Goal: Transaction & Acquisition: Purchase product/service

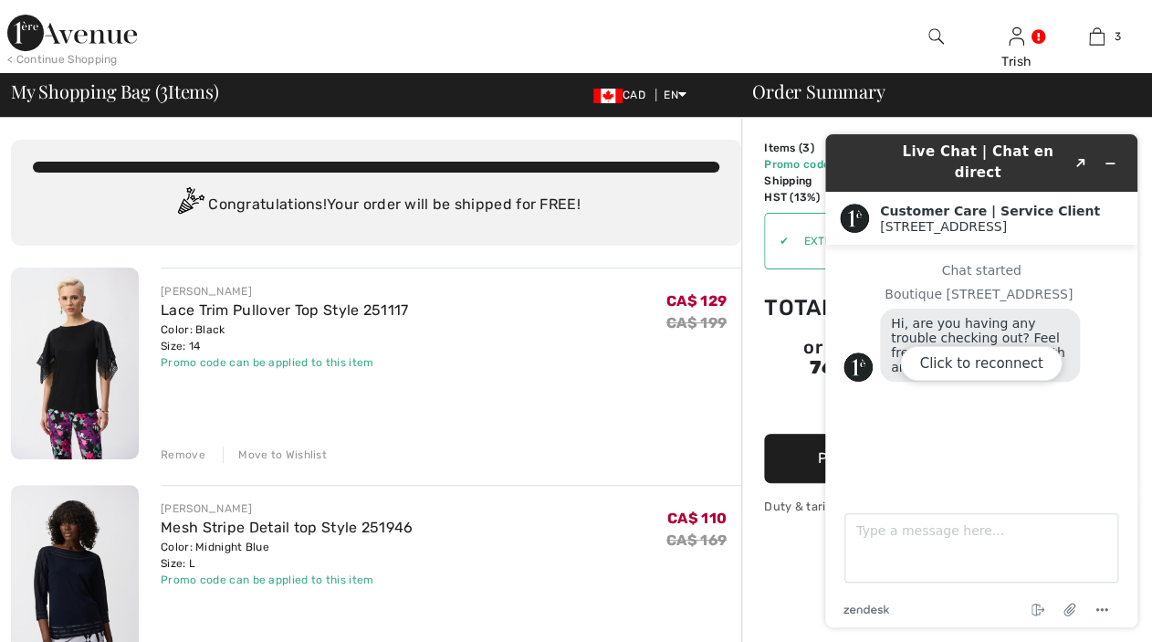
click at [1114, 153] on div "Click to reconnect" at bounding box center [981, 380] width 312 height 493
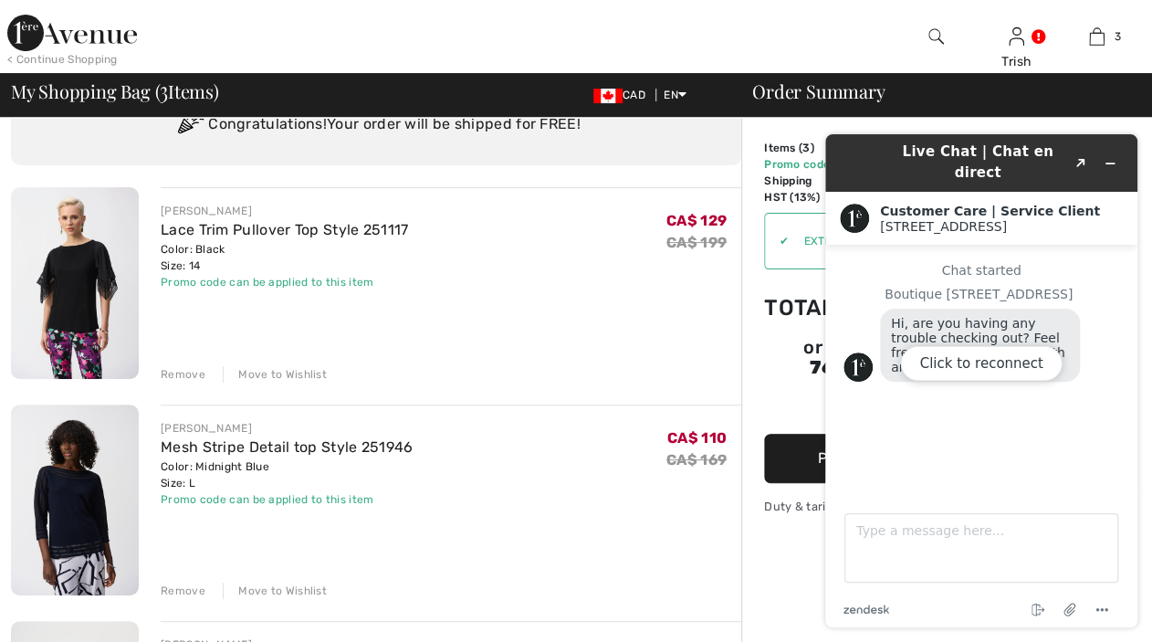
scroll to position [183, 0]
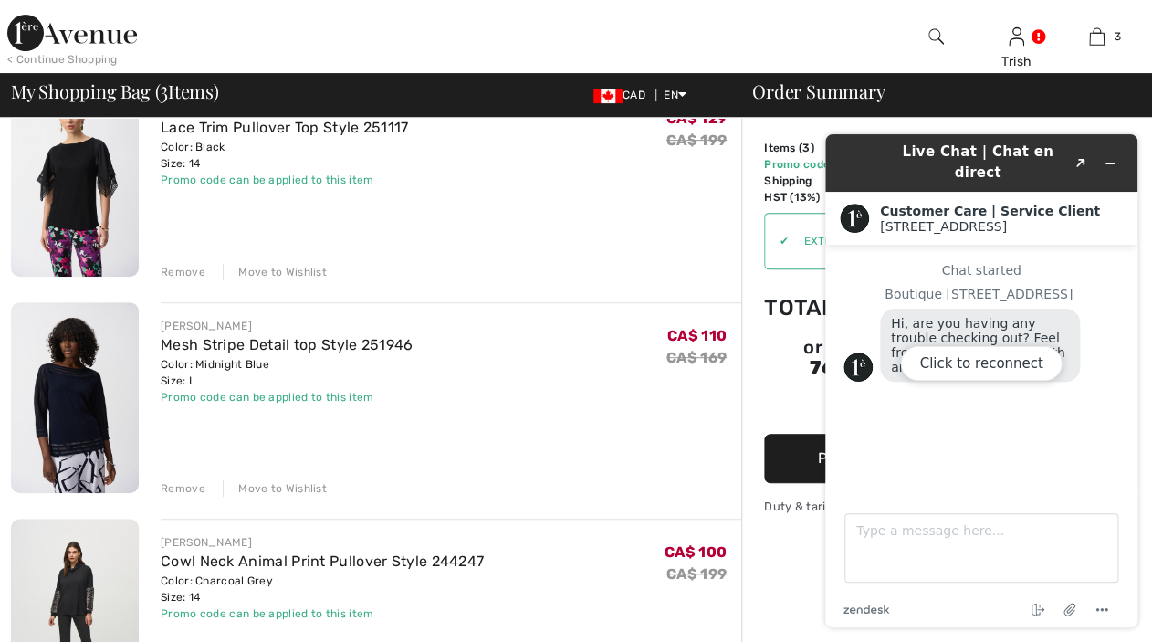
click at [1080, 149] on div "Click to reconnect" at bounding box center [981, 380] width 312 height 493
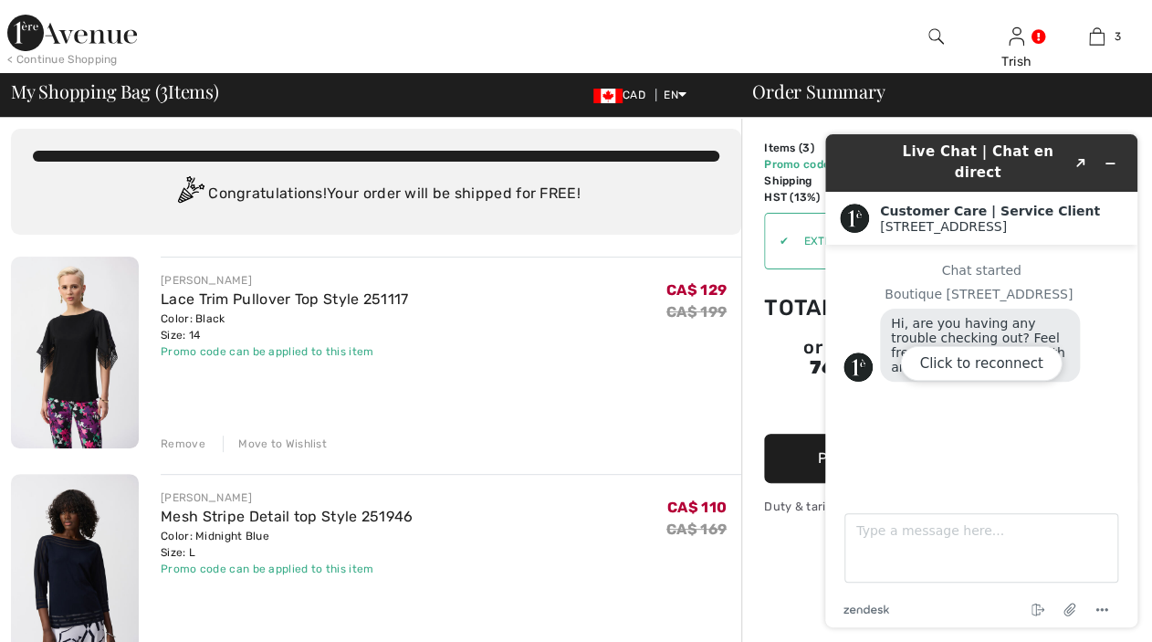
scroll to position [0, 0]
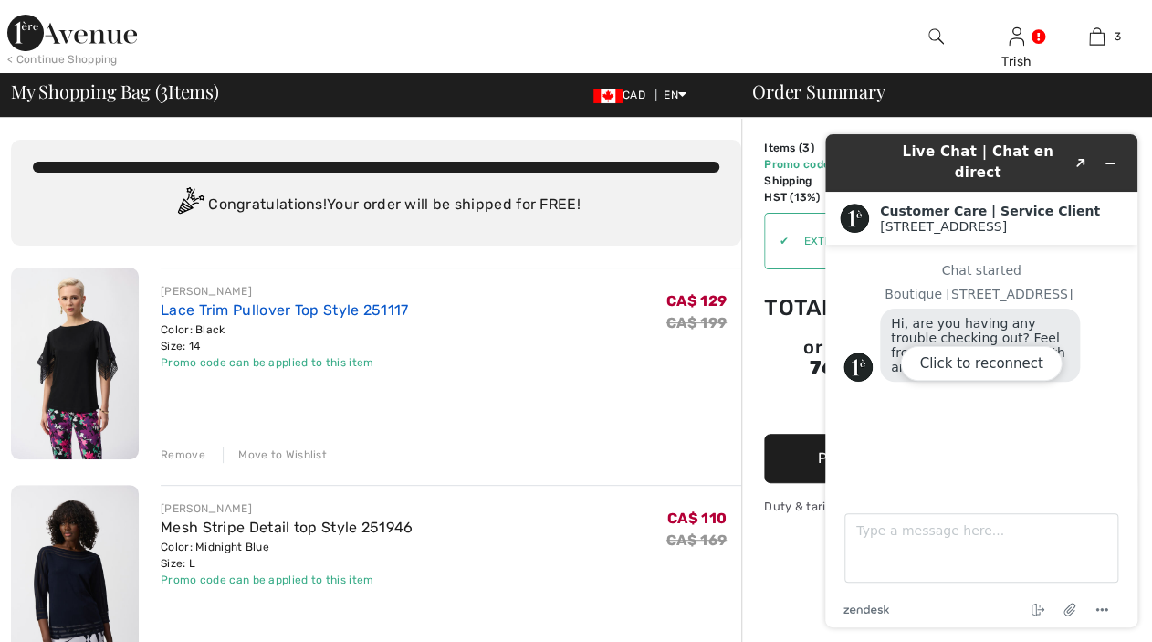
click at [205, 310] on link "Lace Trim Pullover Top Style 251117" at bounding box center [285, 309] width 248 height 17
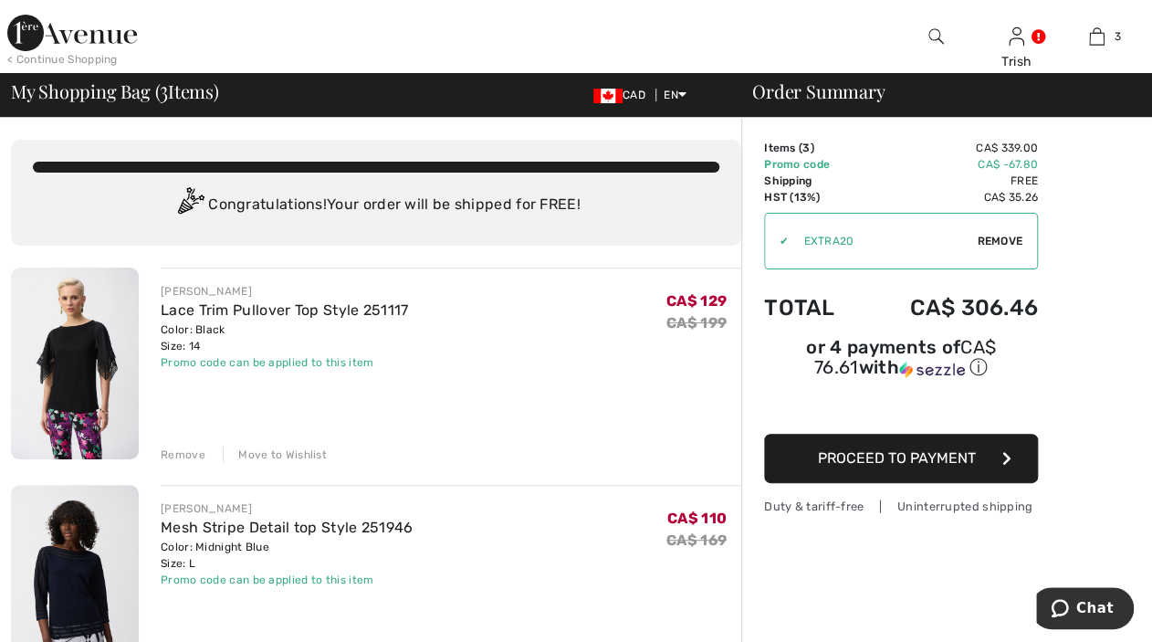
click at [270, 452] on div "Move to Wishlist" at bounding box center [275, 455] width 104 height 16
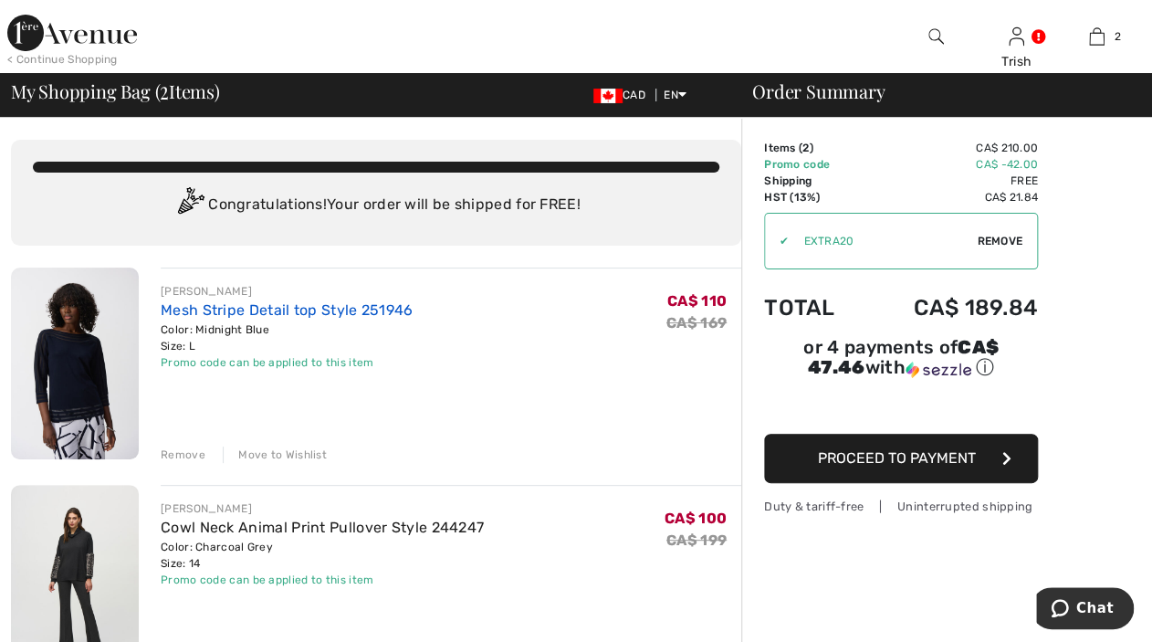
click at [234, 312] on link "Mesh Stripe Detail top Style 251946" at bounding box center [287, 309] width 253 height 17
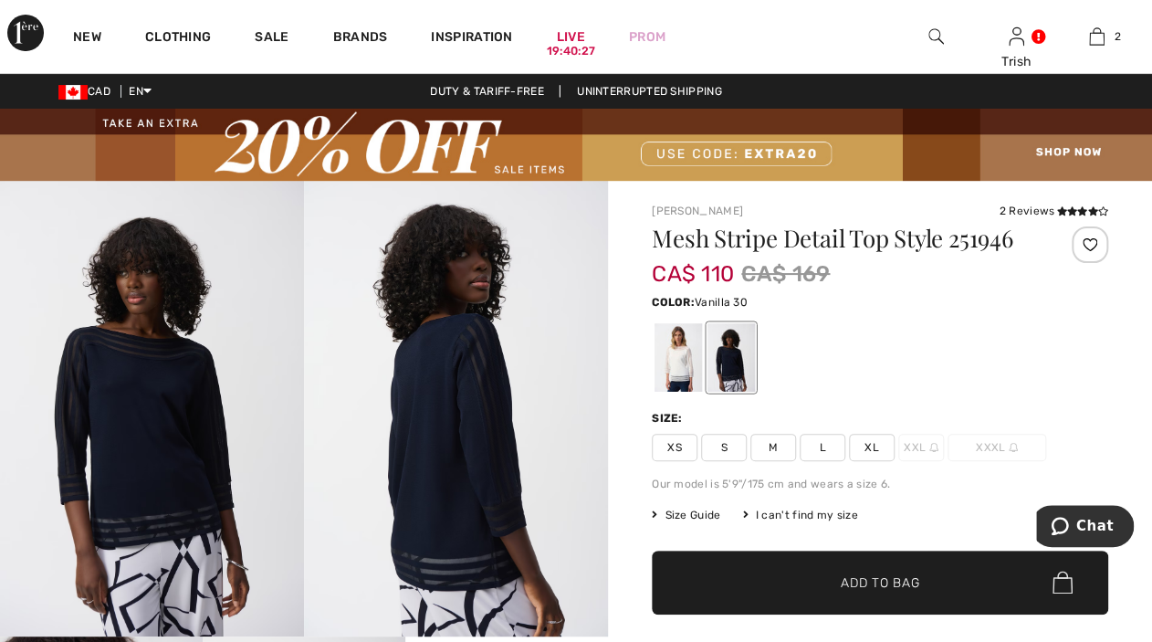
click at [675, 364] on div at bounding box center [678, 357] width 47 height 68
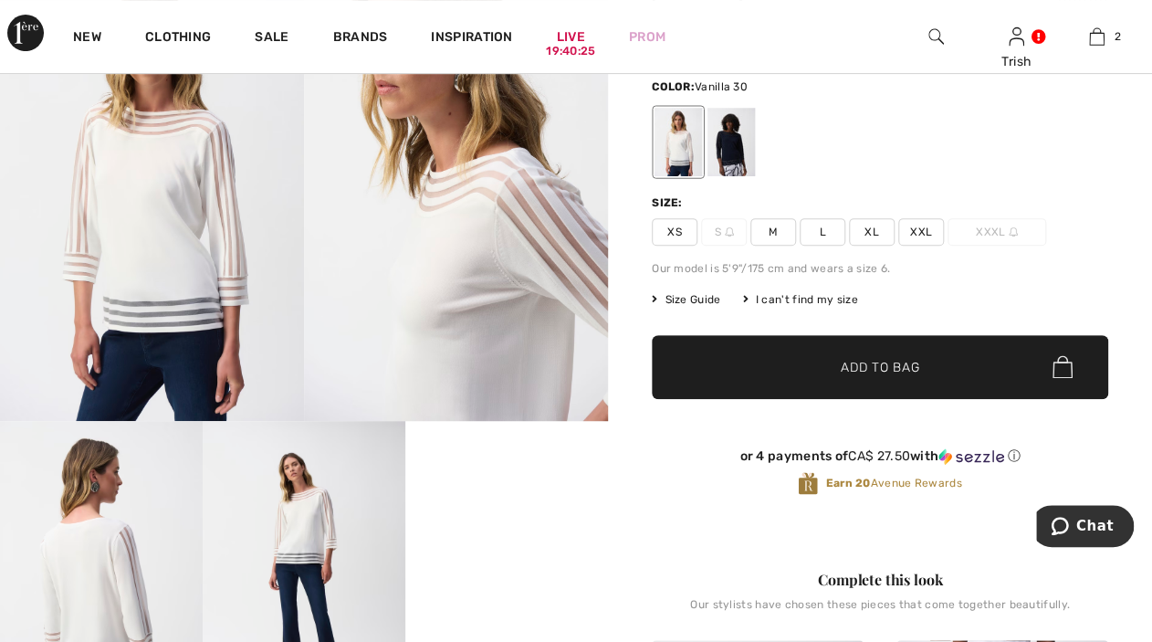
scroll to position [274, 0]
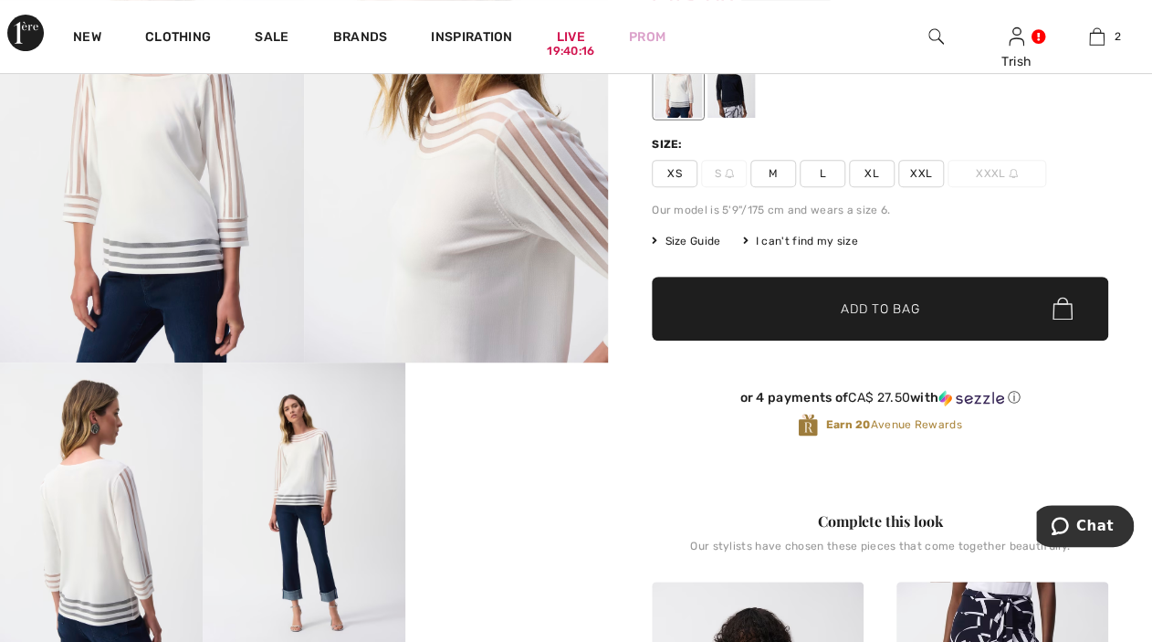
click at [819, 169] on span "L" at bounding box center [823, 173] width 46 height 27
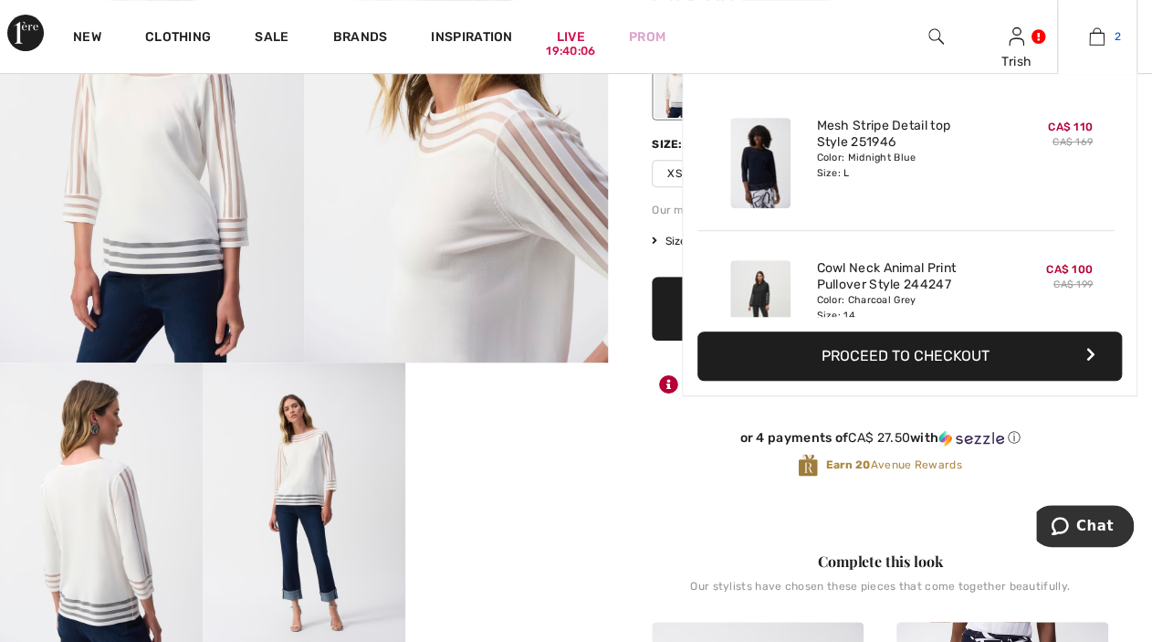
click at [1098, 36] on img at bounding box center [1097, 37] width 16 height 22
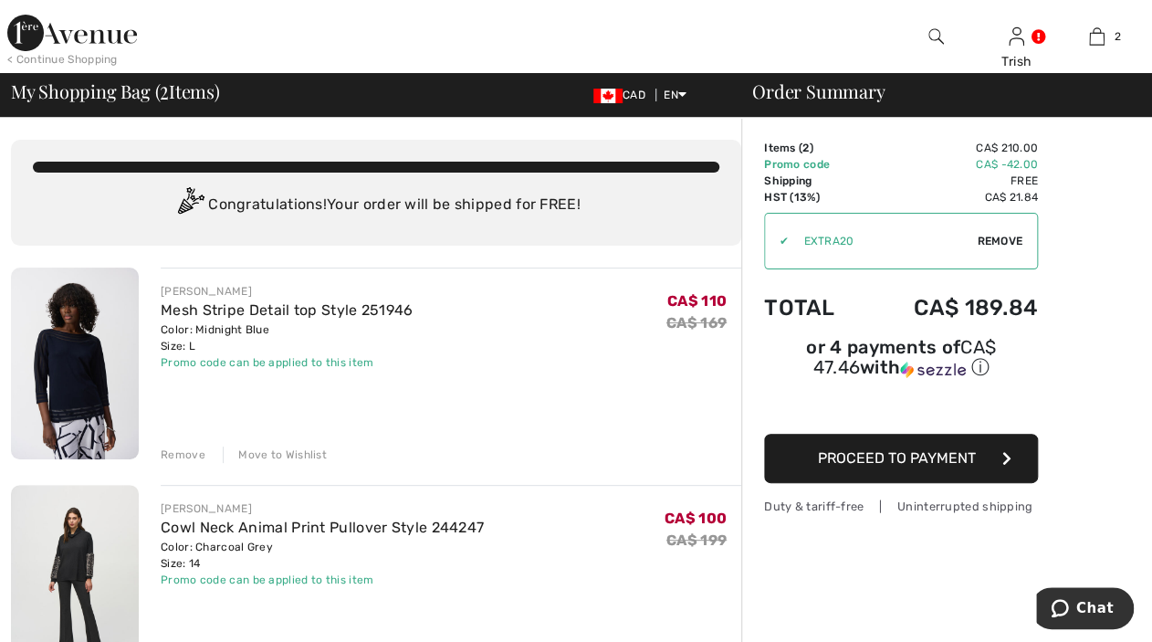
click at [192, 455] on div "Remove" at bounding box center [183, 455] width 45 height 16
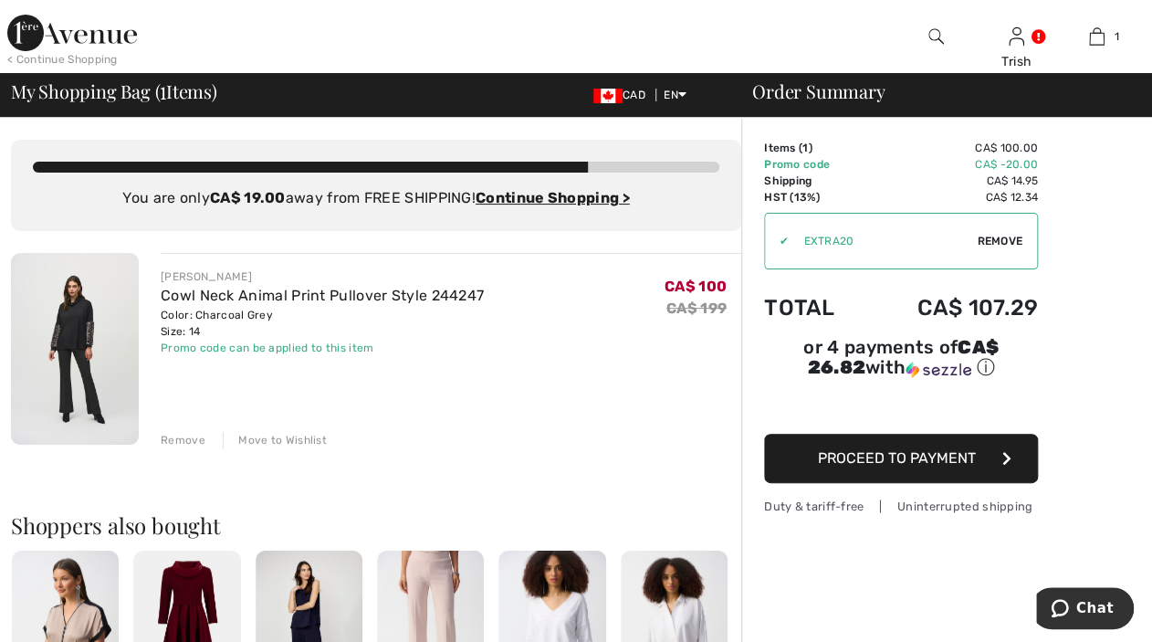
click at [819, 443] on button "Proceed to Payment" at bounding box center [901, 458] width 274 height 49
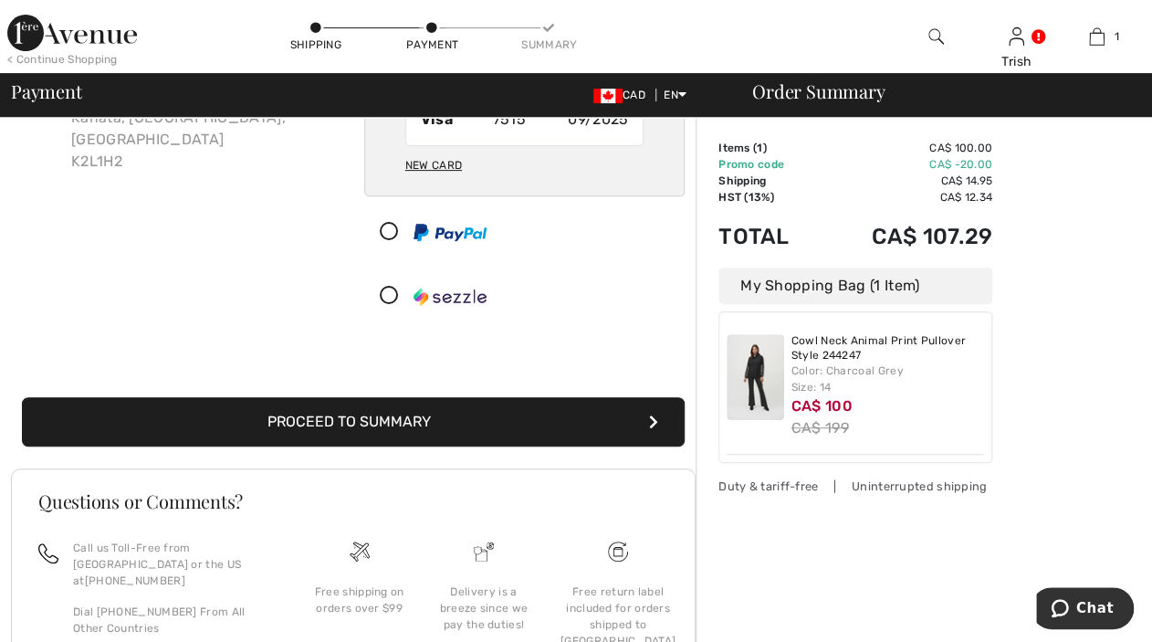
scroll to position [183, 0]
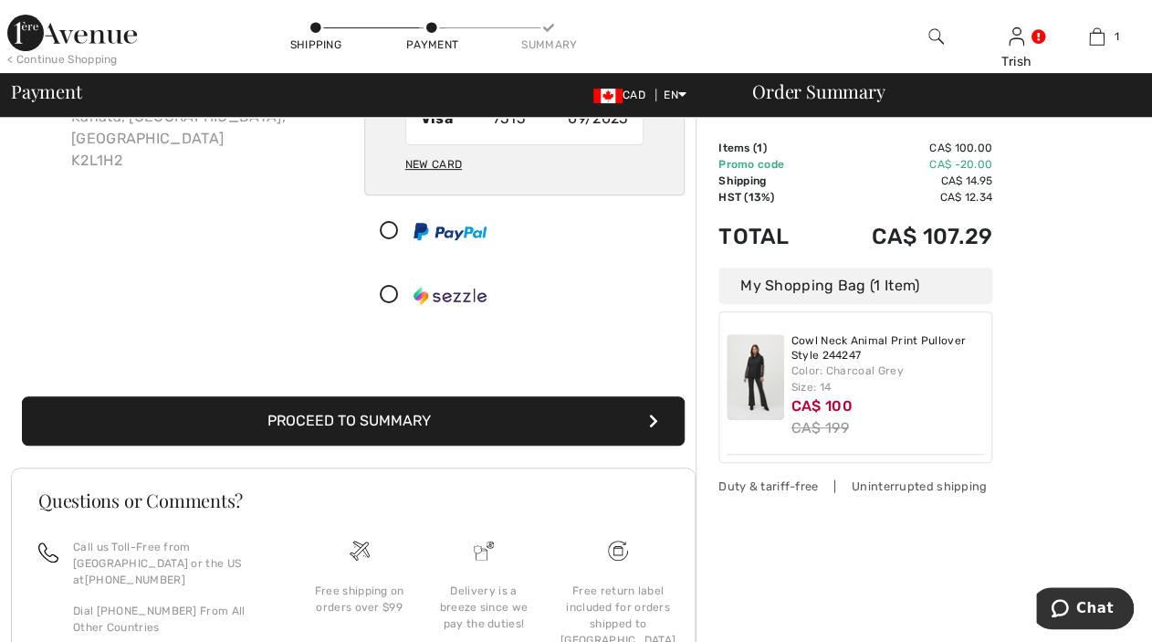
click at [375, 415] on button "Proceed to Summary" at bounding box center [353, 420] width 663 height 49
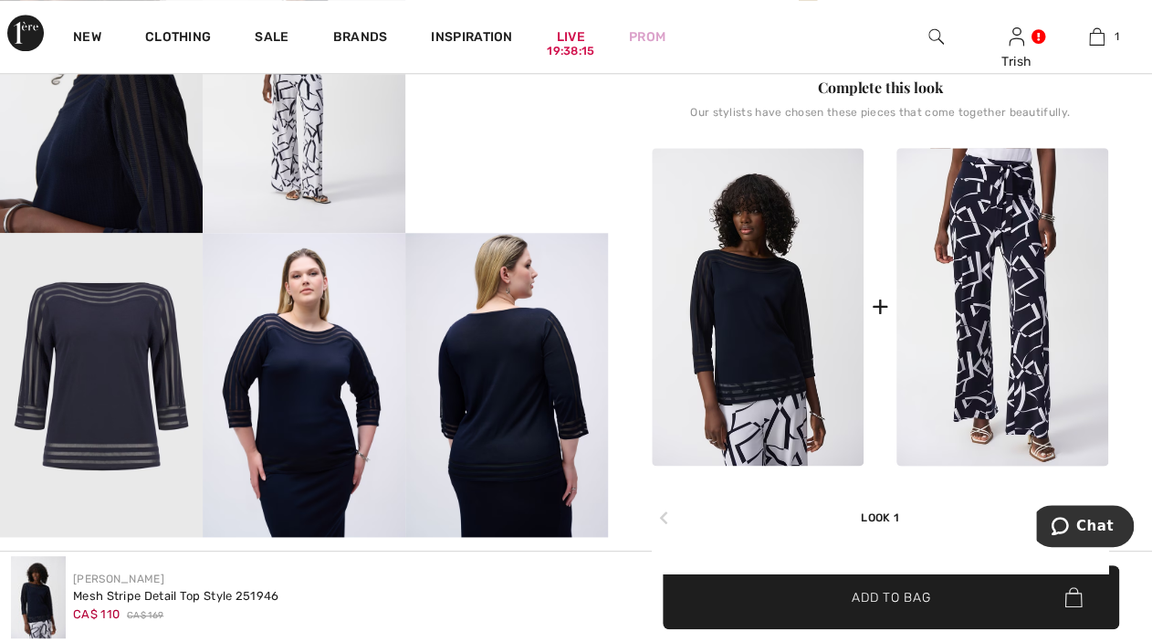
scroll to position [742, 0]
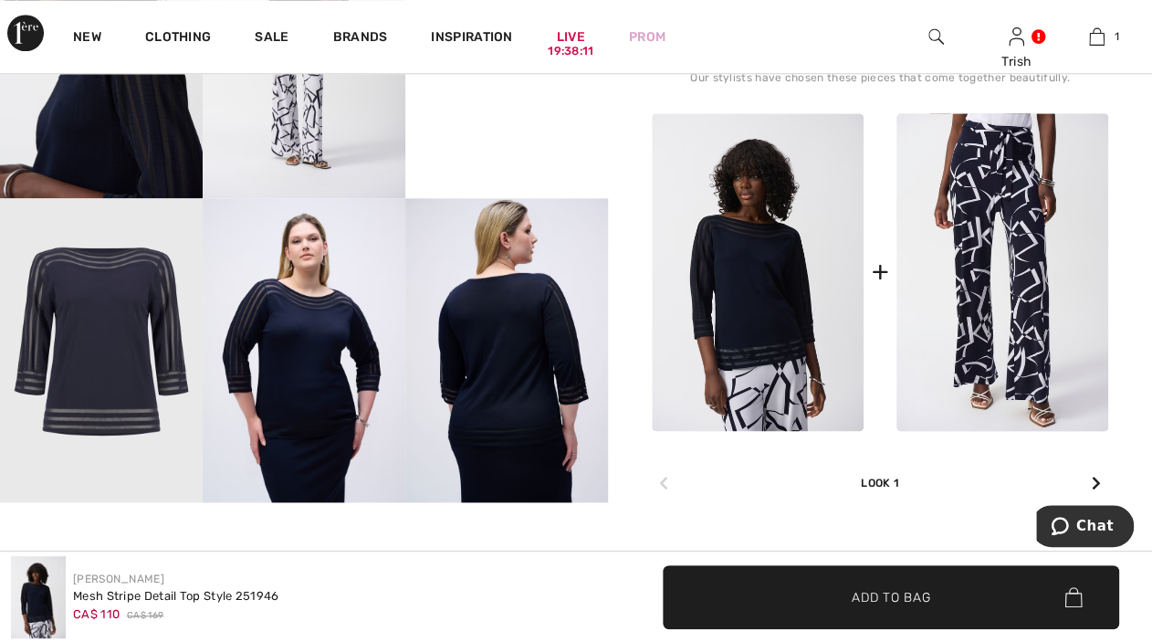
click at [745, 289] on img at bounding box center [758, 272] width 212 height 318
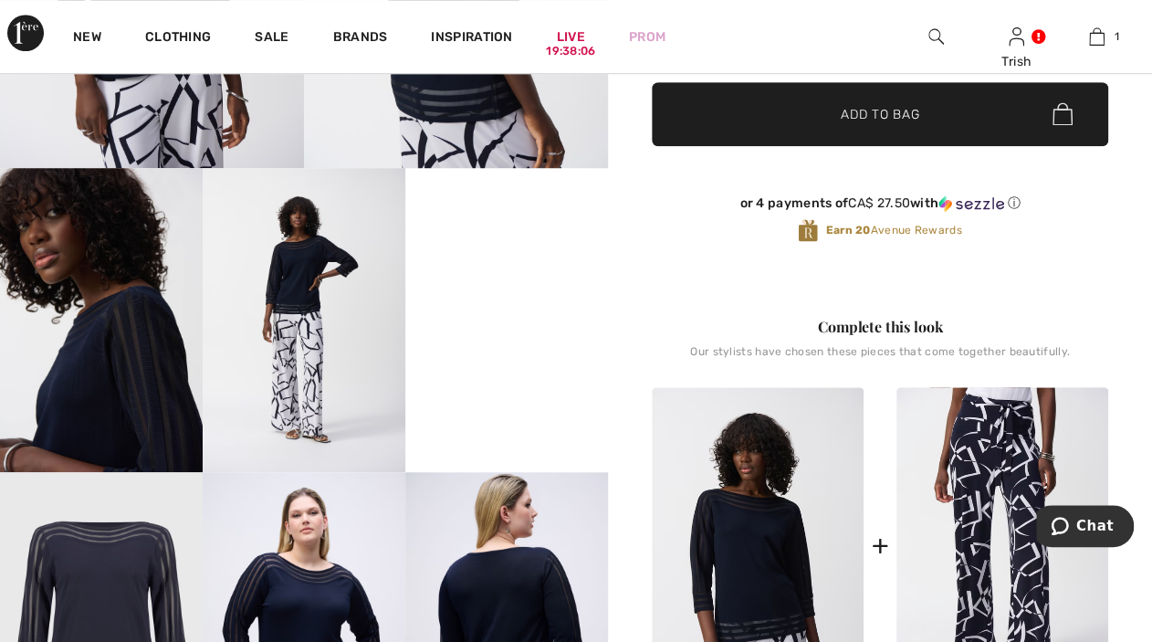
click at [110, 406] on img at bounding box center [101, 320] width 203 height 304
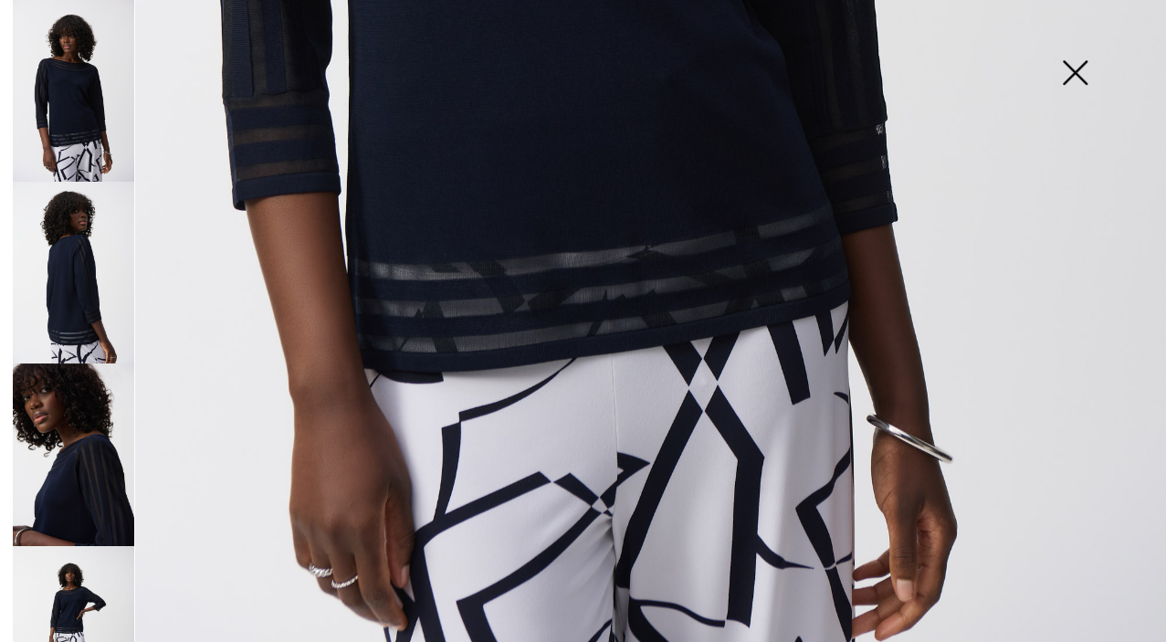
scroll to position [1084, 0]
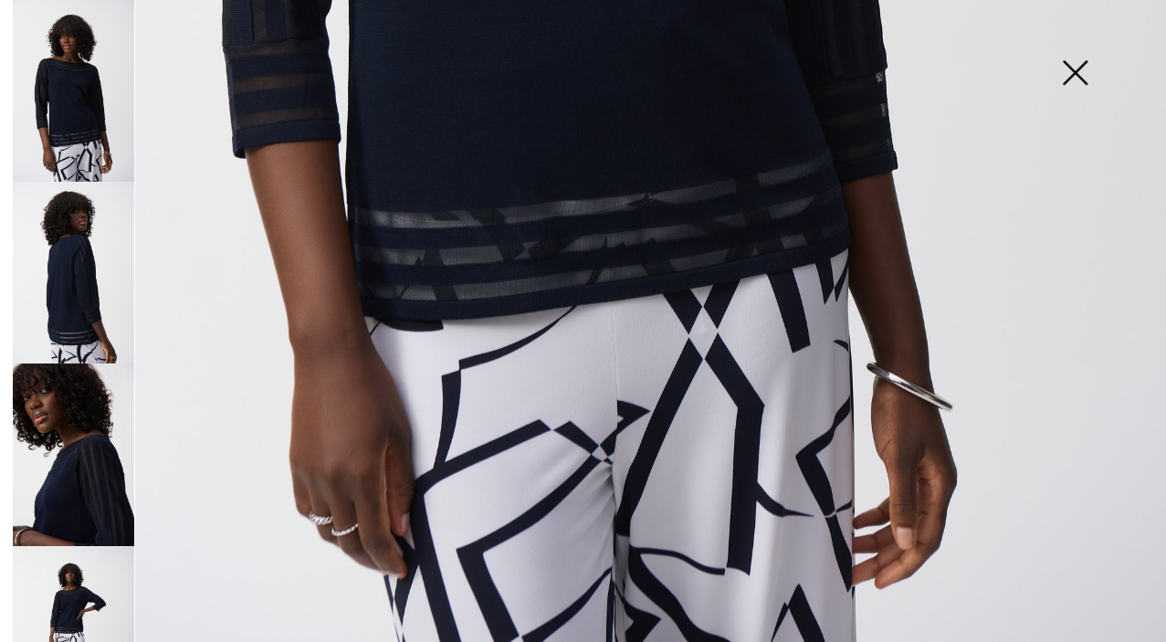
click at [1080, 71] on img at bounding box center [1074, 74] width 91 height 94
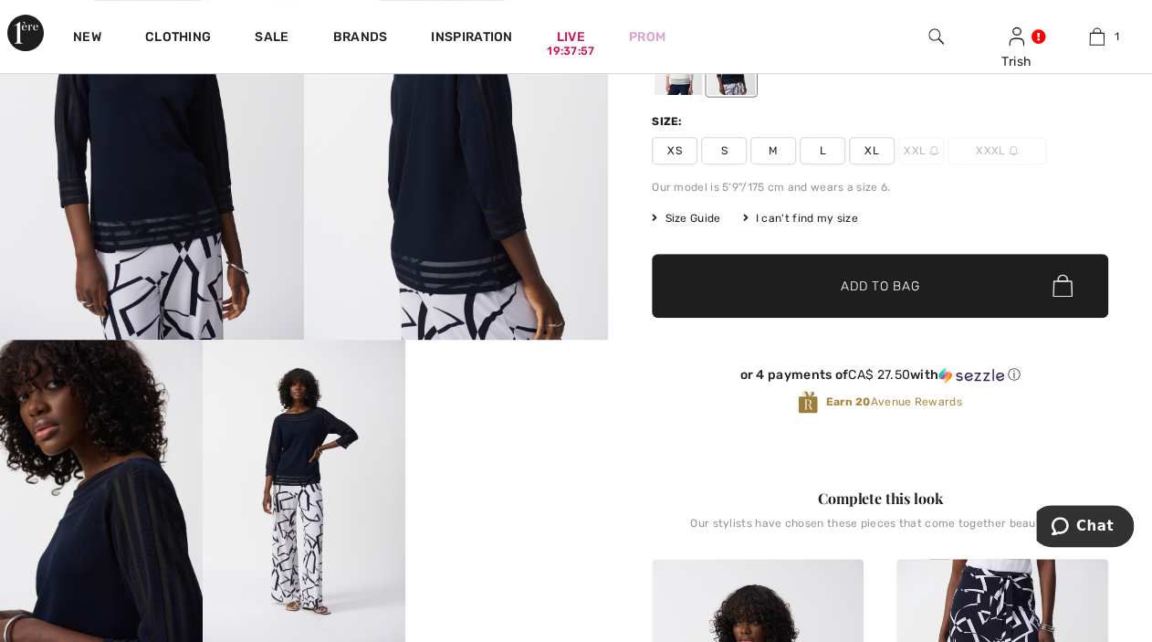
scroll to position [103, 0]
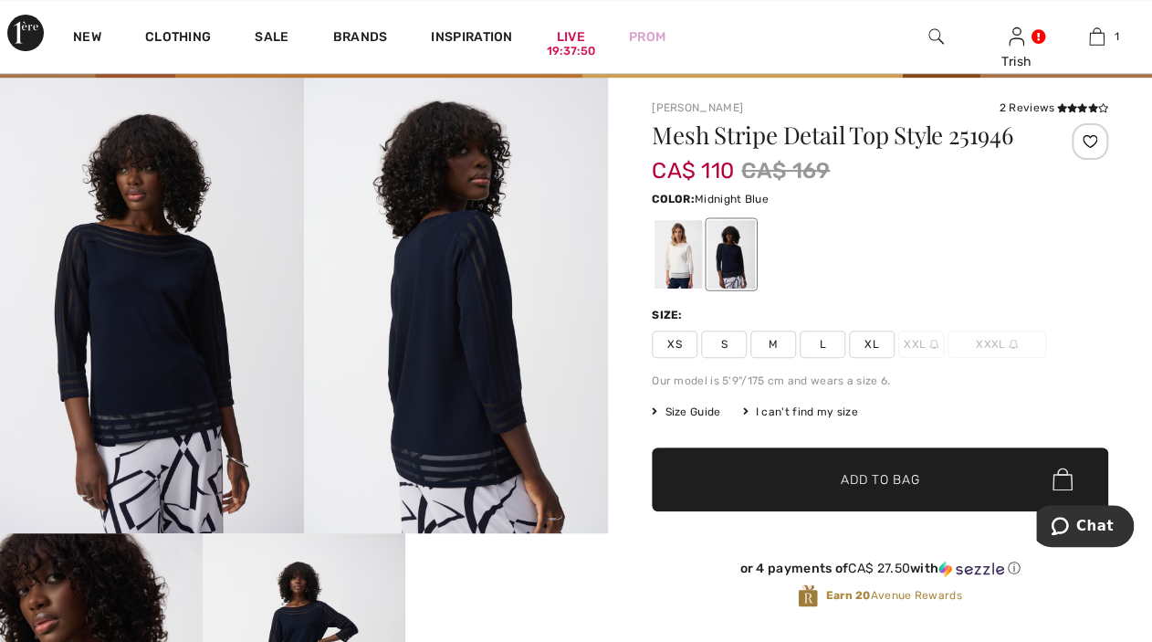
click at [821, 343] on span "L" at bounding box center [823, 344] width 46 height 27
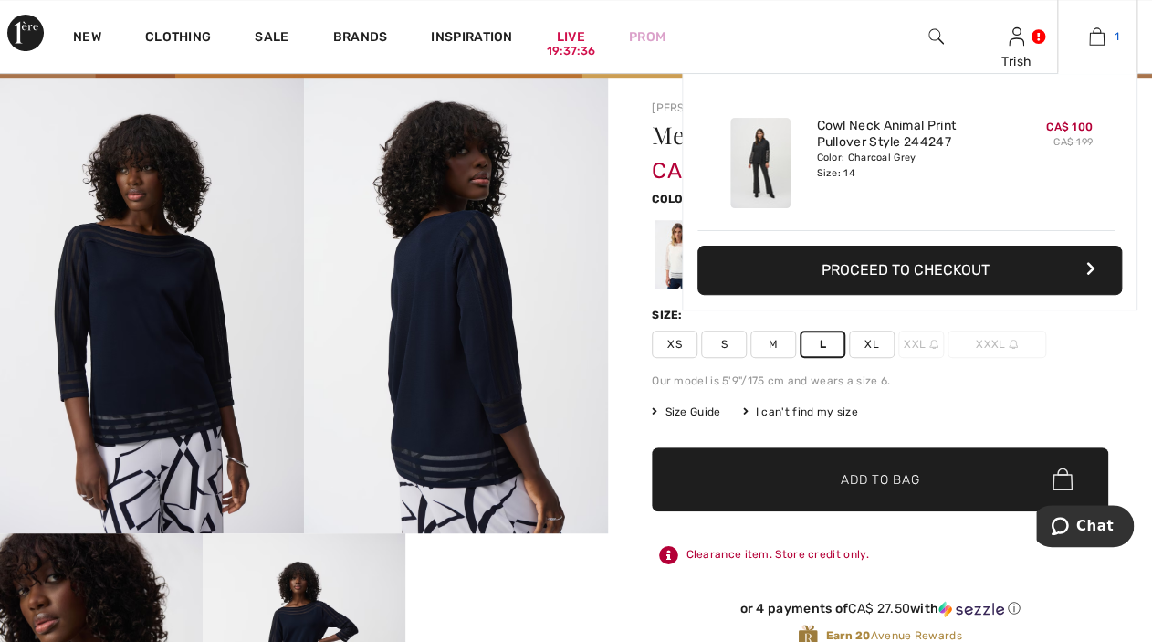
click at [1098, 37] on img at bounding box center [1097, 37] width 16 height 22
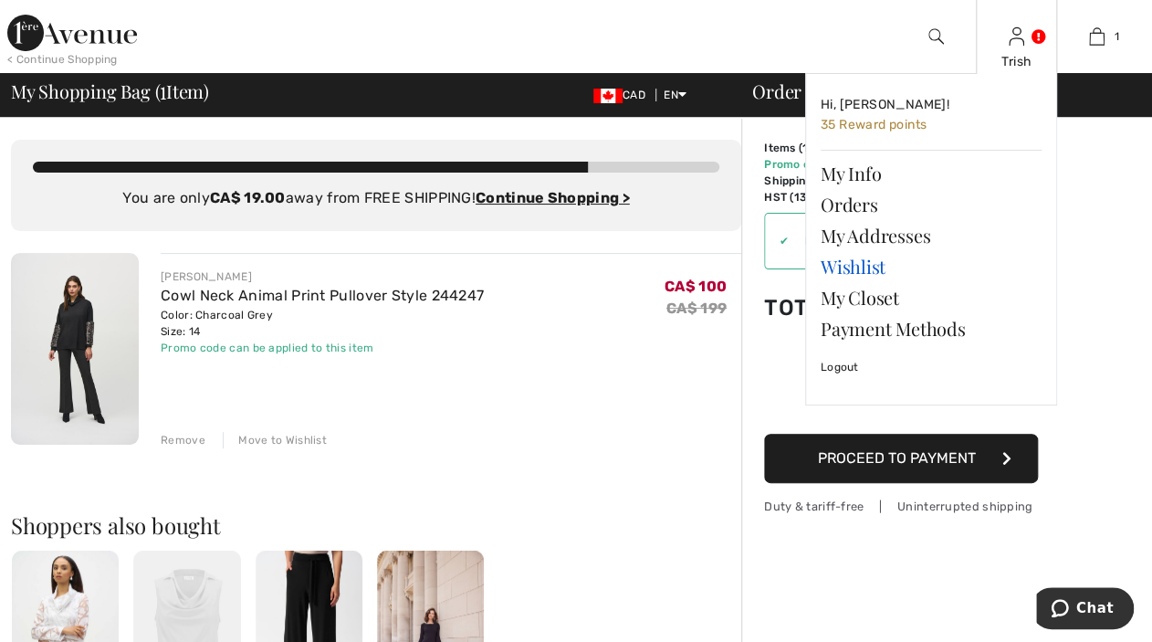
click at [840, 268] on link "Wishlist" at bounding box center [931, 266] width 221 height 31
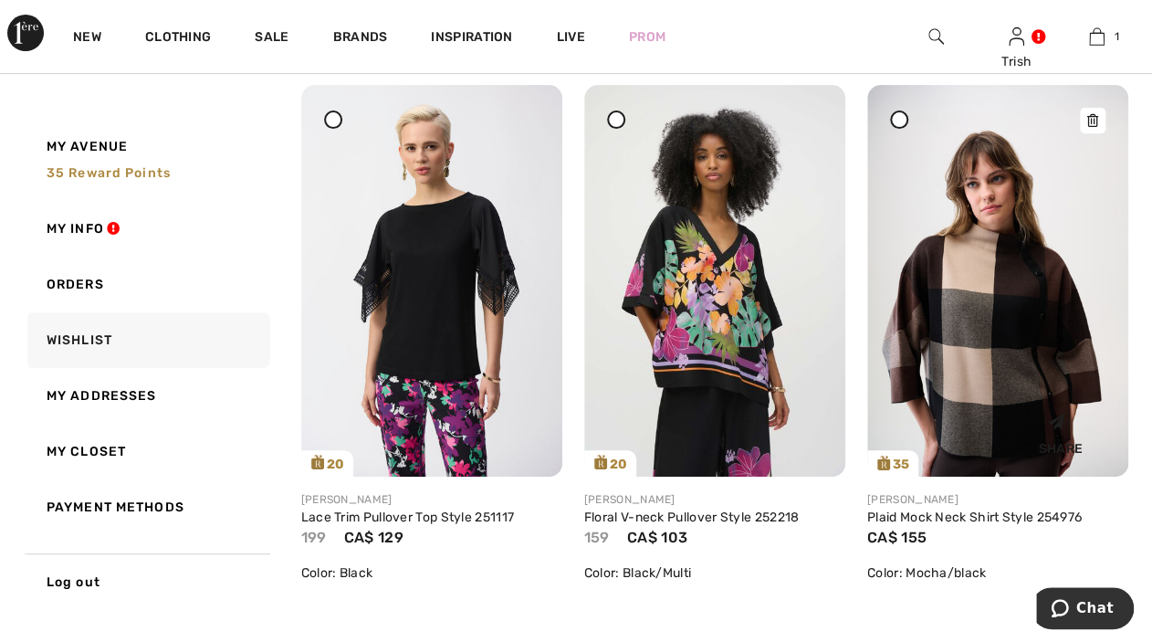
scroll to position [91, 0]
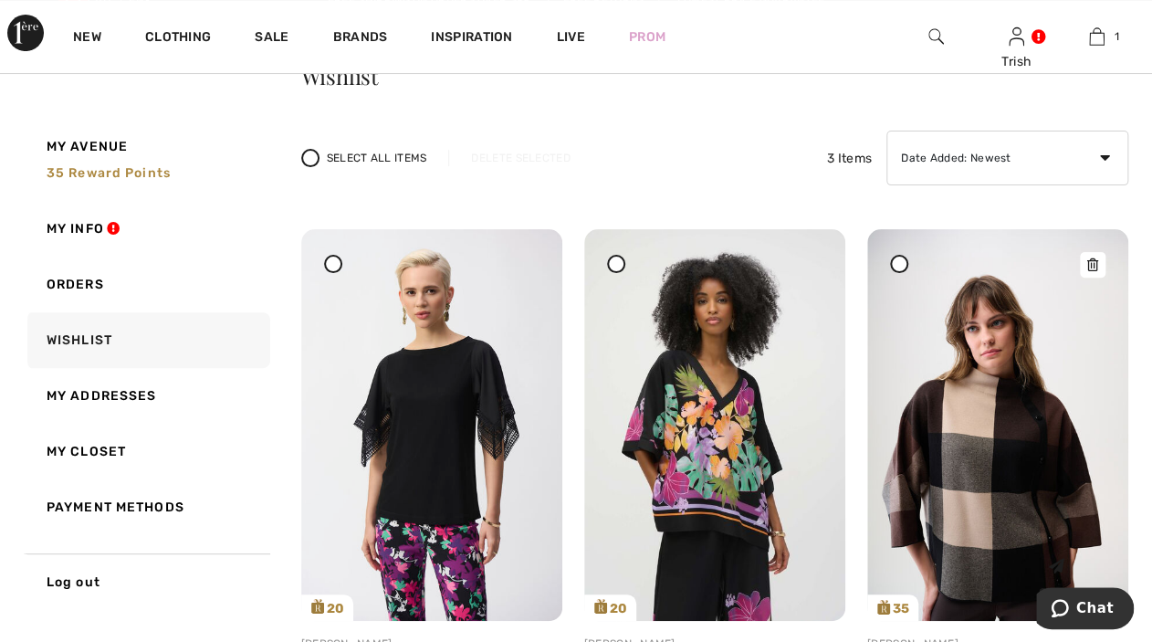
click at [1006, 514] on img at bounding box center [997, 425] width 261 height 392
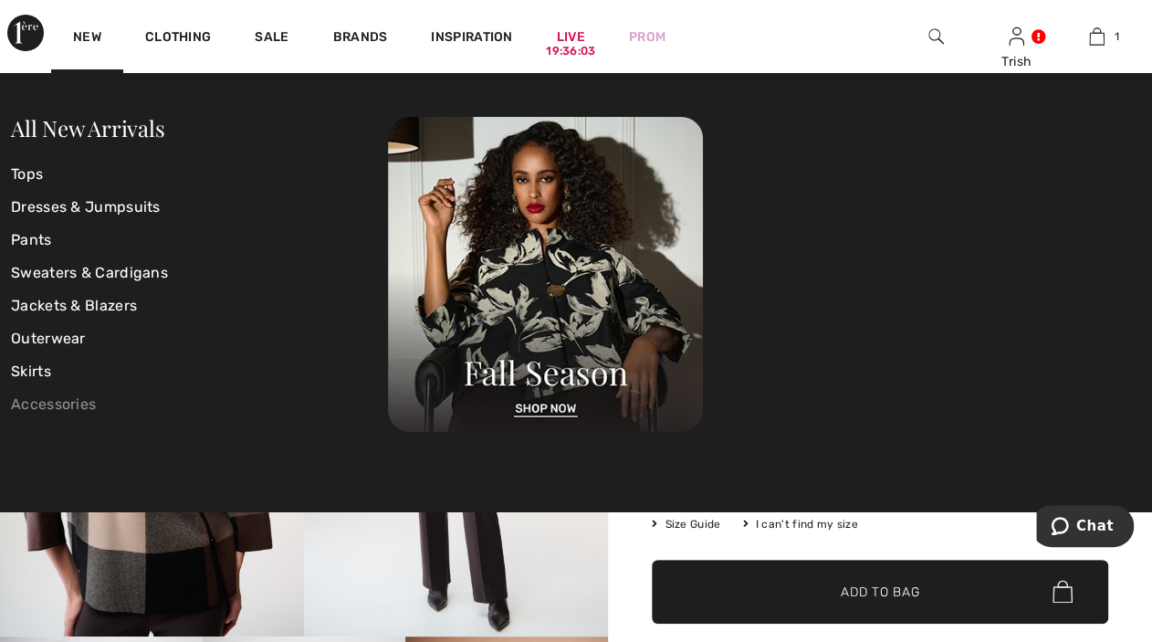
click at [61, 404] on link "Accessories" at bounding box center [199, 404] width 377 height 33
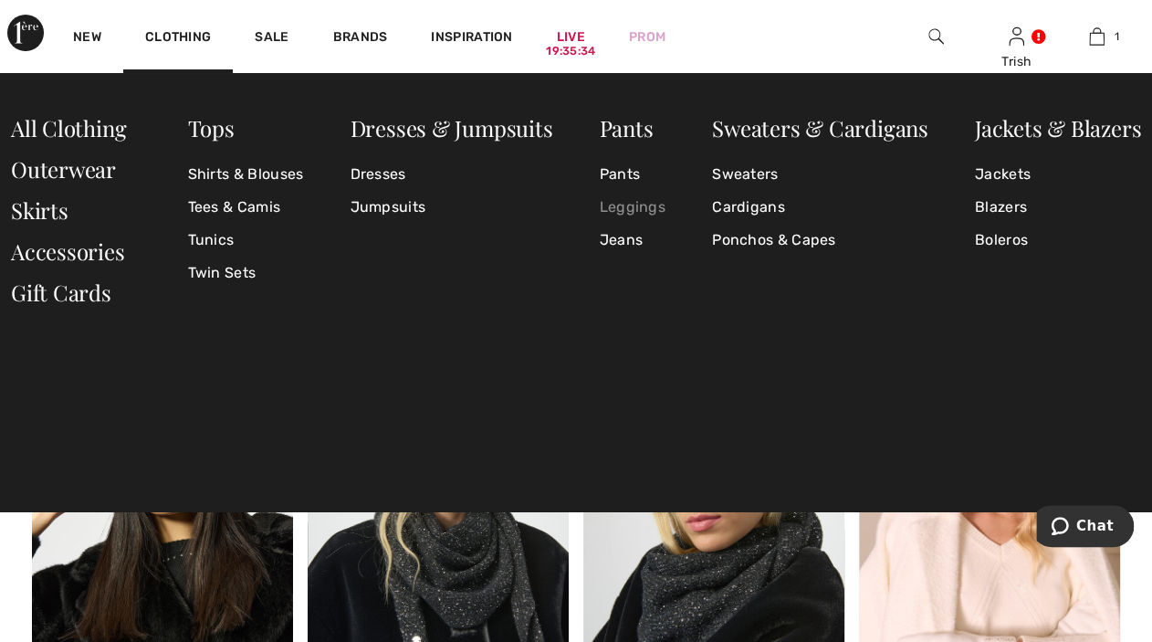
click at [617, 206] on link "Leggings" at bounding box center [632, 207] width 66 height 33
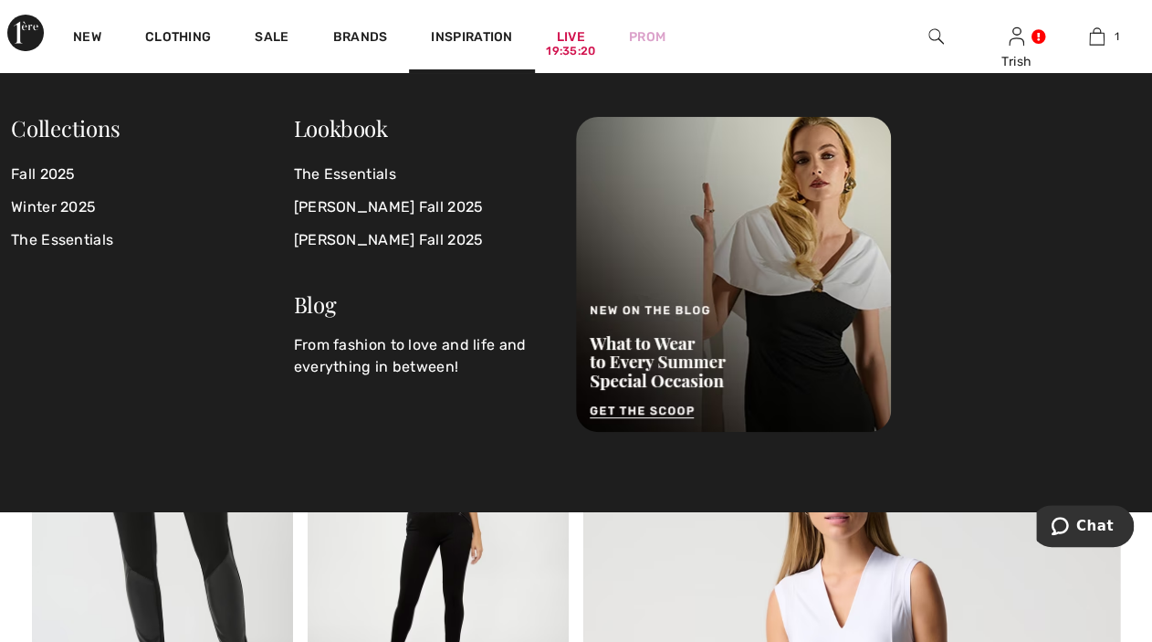
click at [459, 32] on span "Inspiration" at bounding box center [471, 38] width 81 height 19
click at [468, 34] on span "Inspiration" at bounding box center [471, 38] width 81 height 19
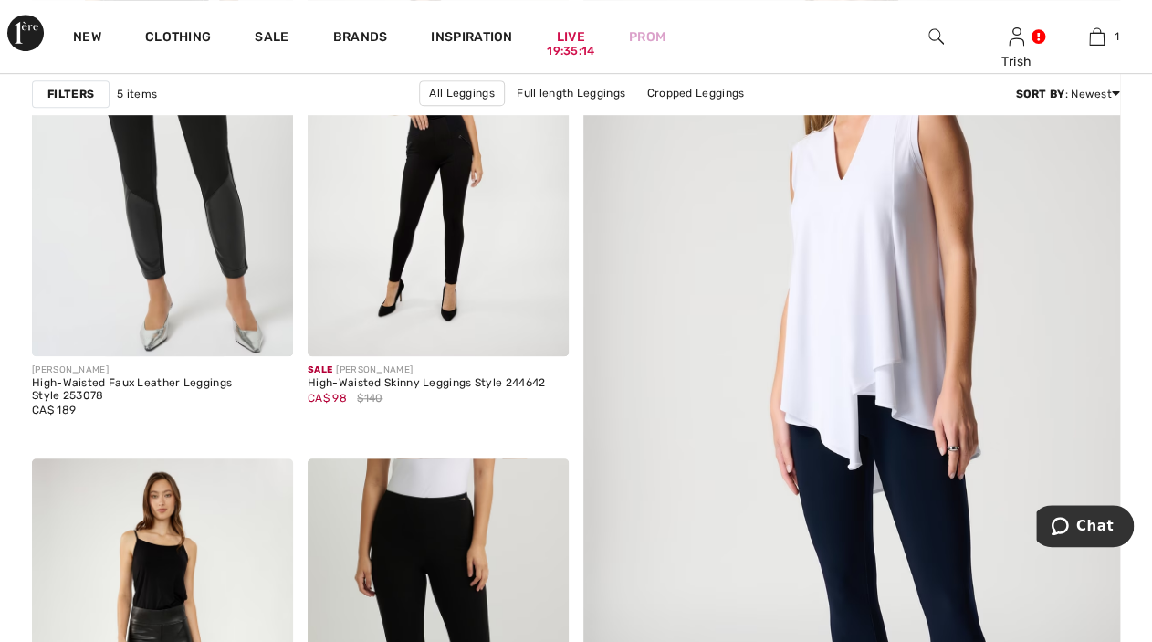
scroll to position [730, 0]
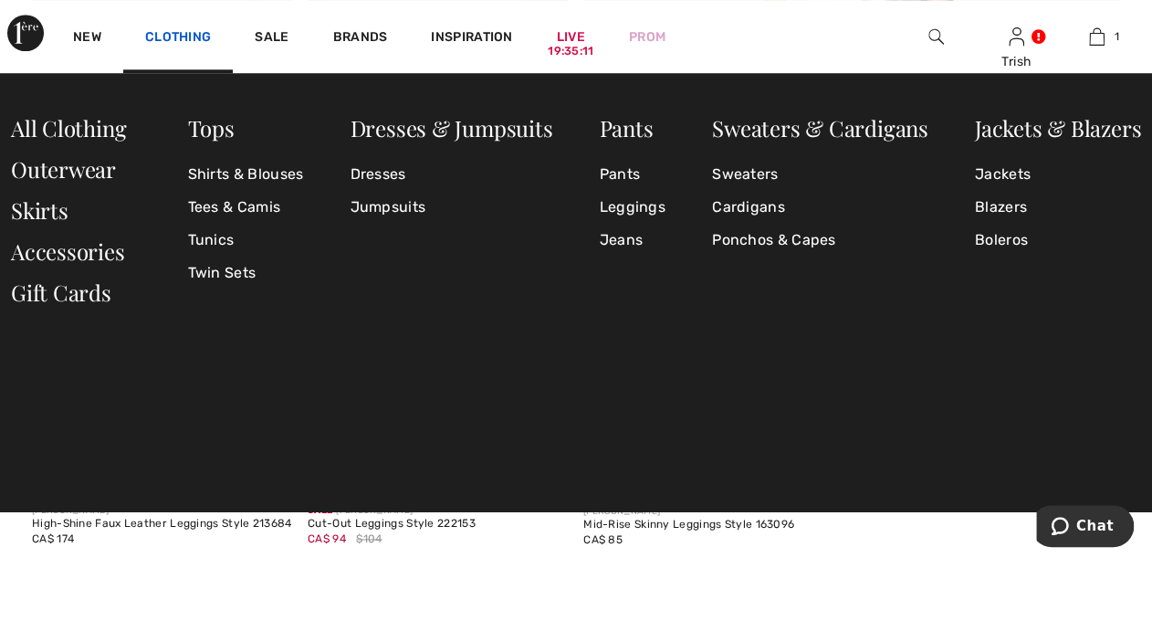
click at [176, 37] on link "Clothing" at bounding box center [178, 38] width 66 height 19
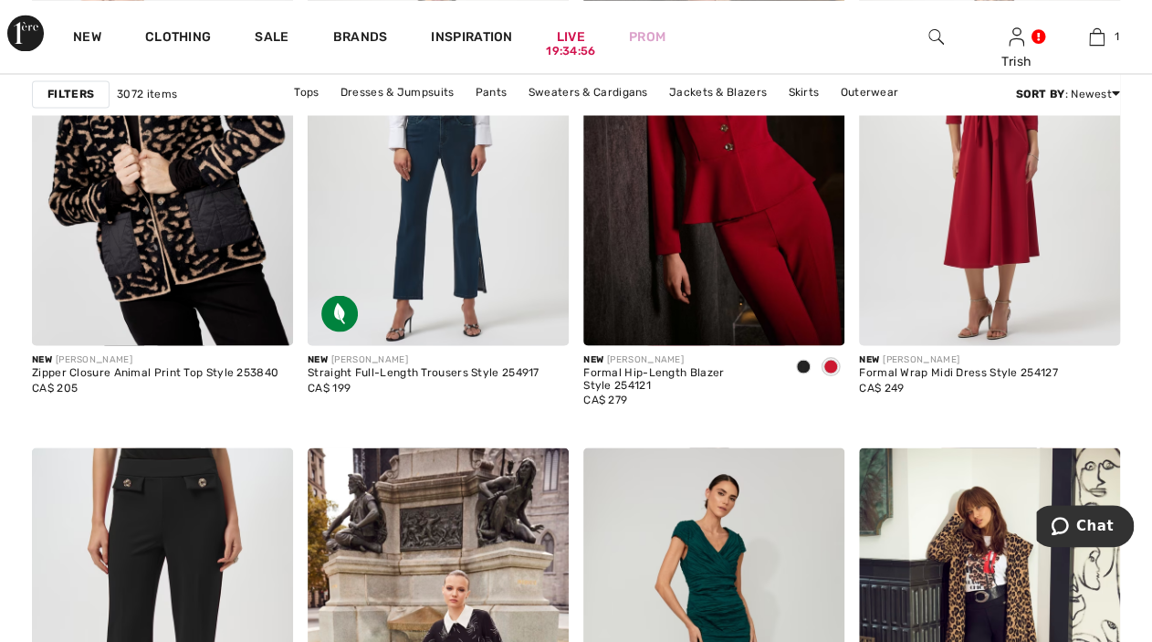
scroll to position [1370, 0]
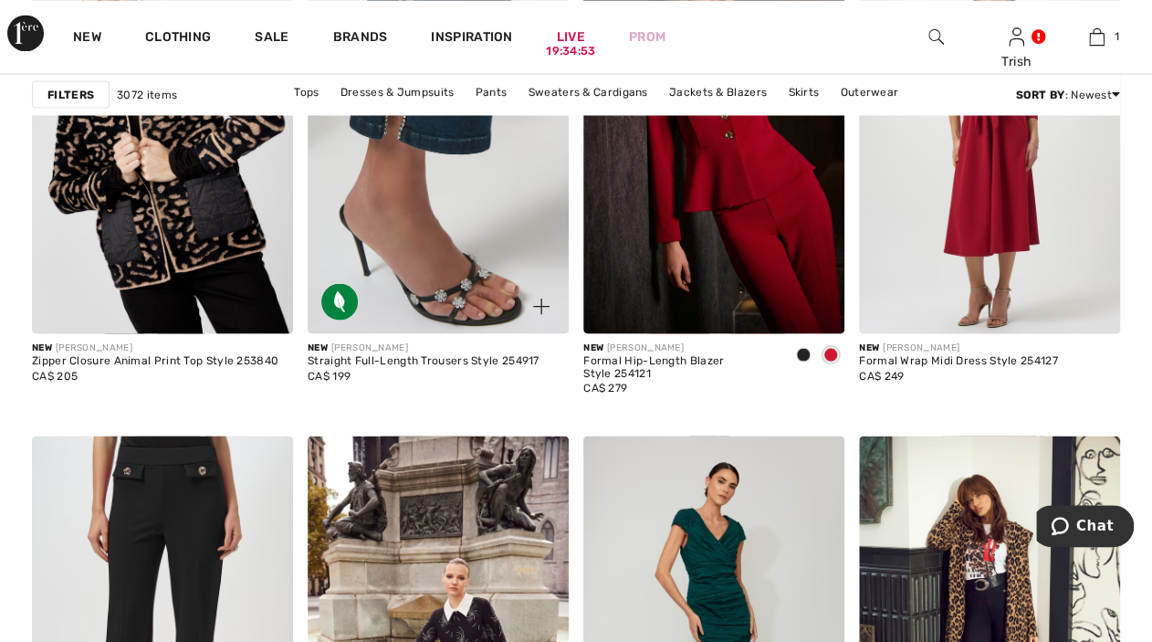
click at [437, 333] on img at bounding box center [438, 138] width 261 height 392
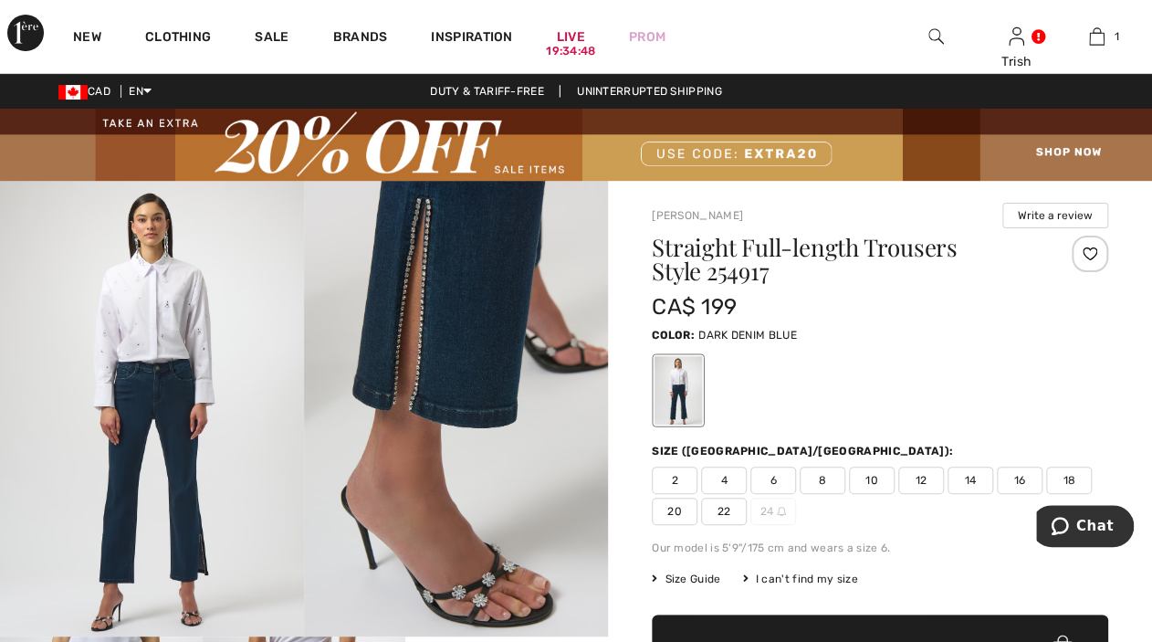
click at [972, 485] on span "14" at bounding box center [971, 480] width 46 height 27
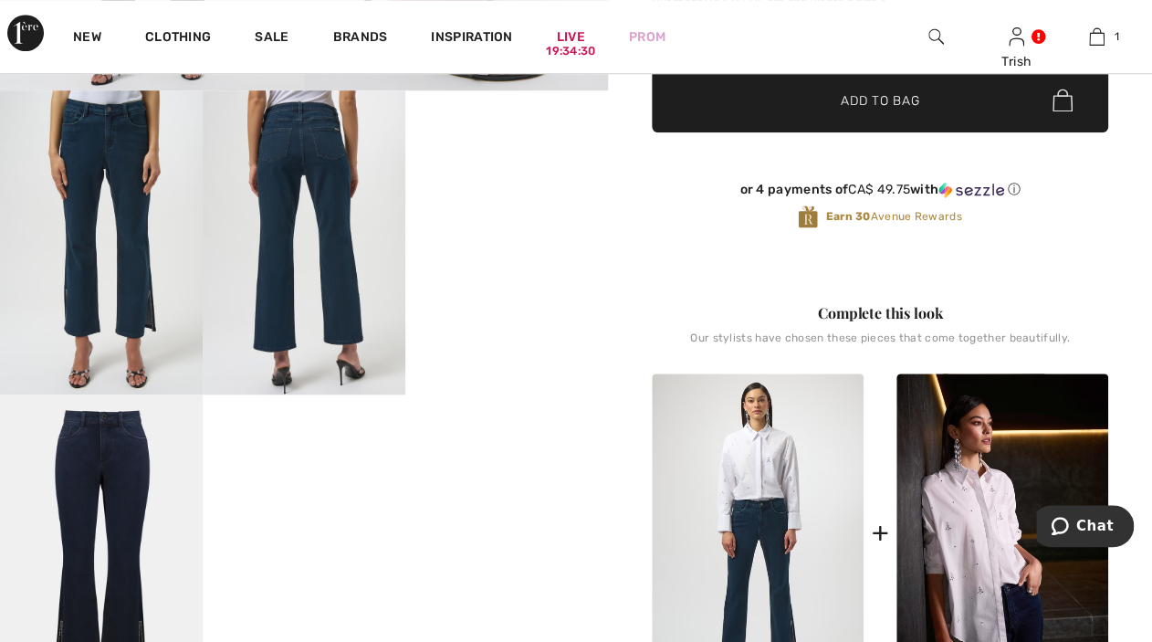
scroll to position [548, 0]
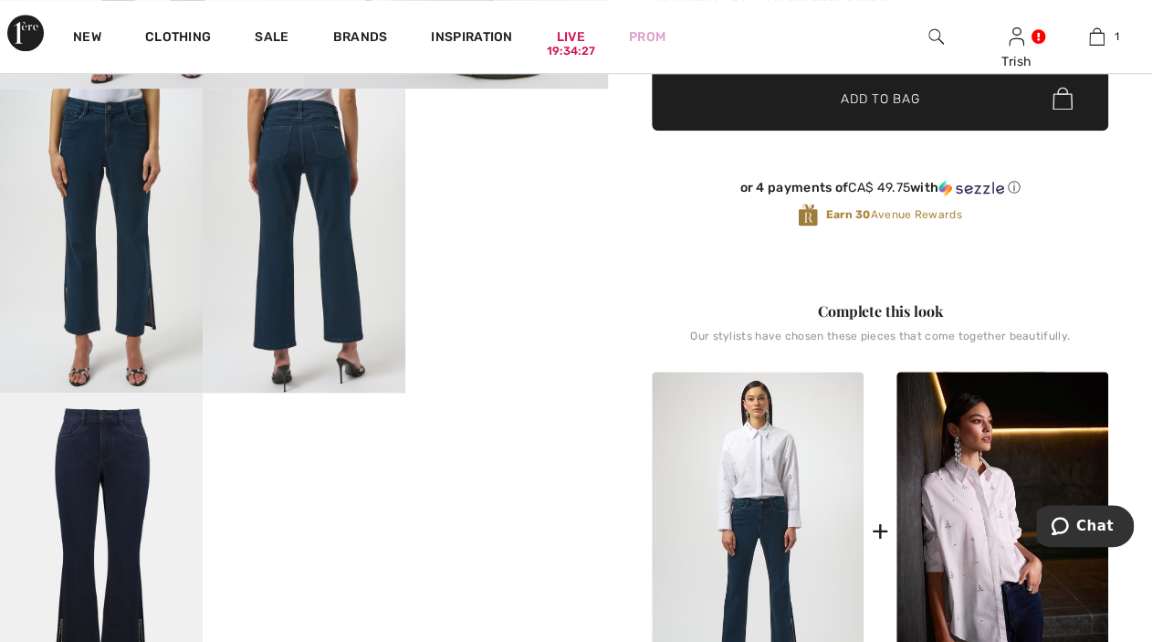
click at [750, 99] on span "✔ Added to Bag Add to Bag" at bounding box center [880, 99] width 457 height 64
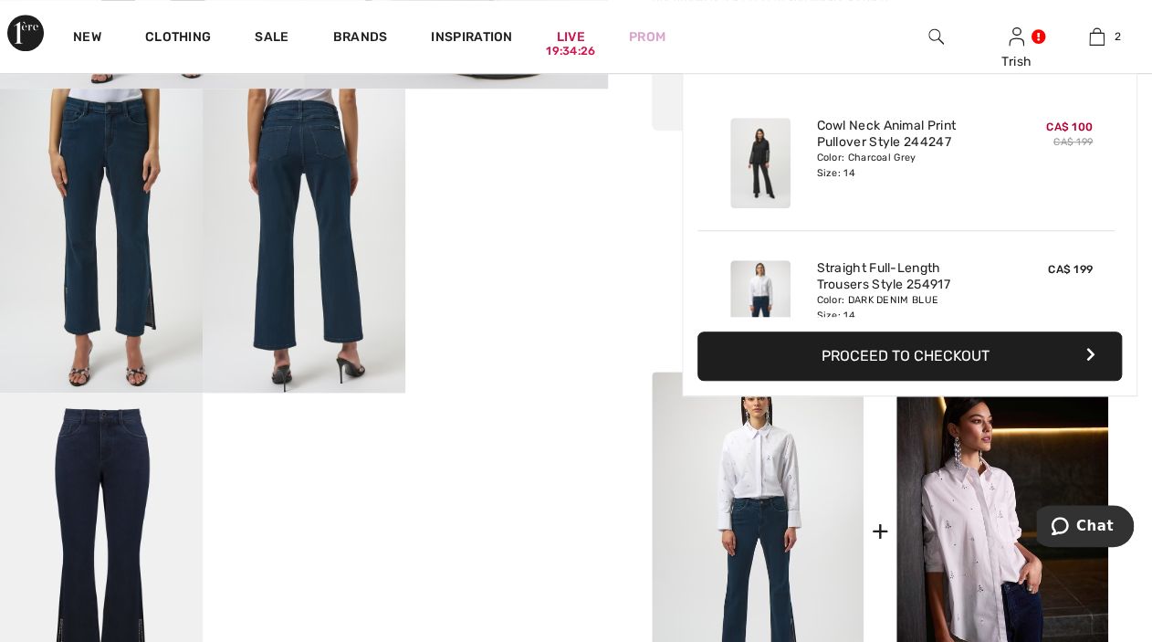
scroll to position [56, 0]
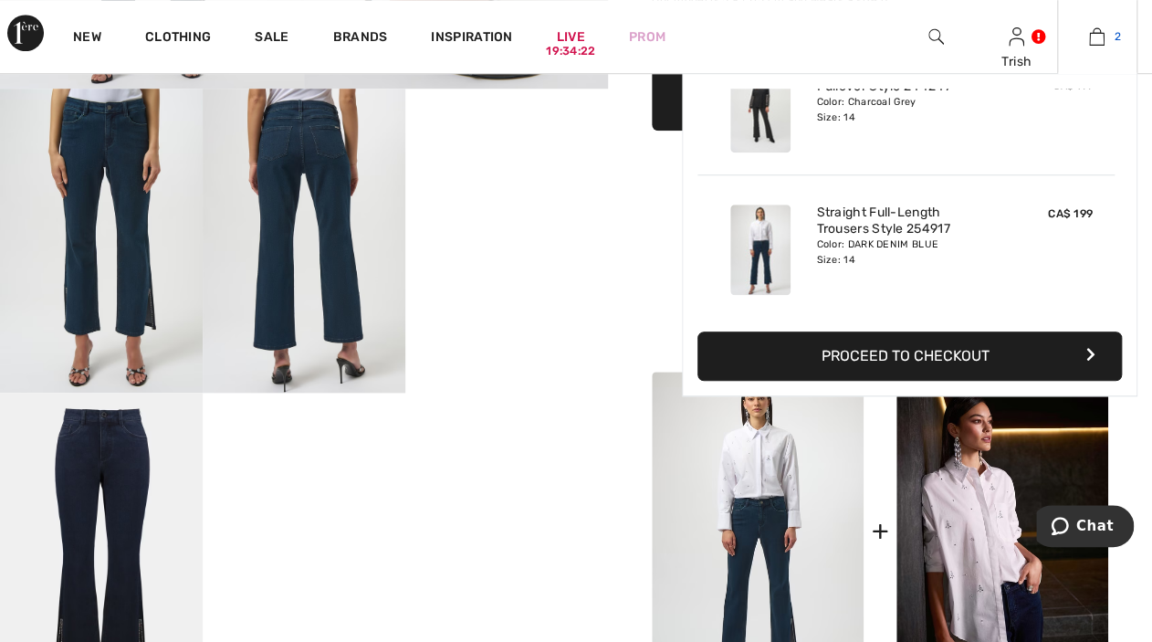
click at [1093, 31] on img at bounding box center [1097, 37] width 16 height 22
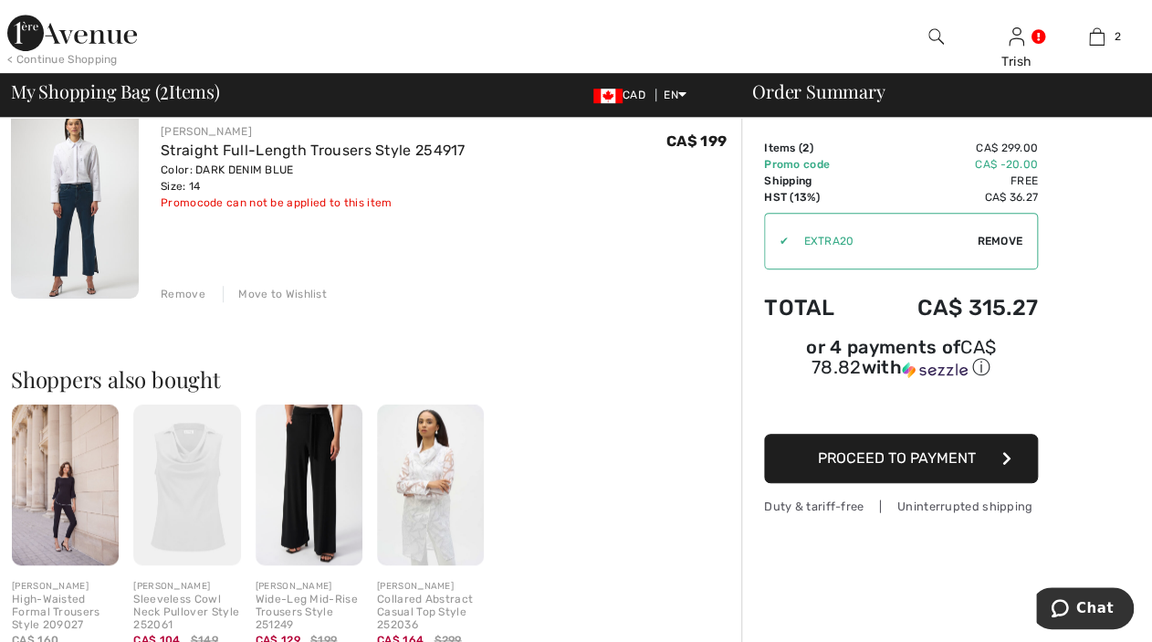
scroll to position [457, 0]
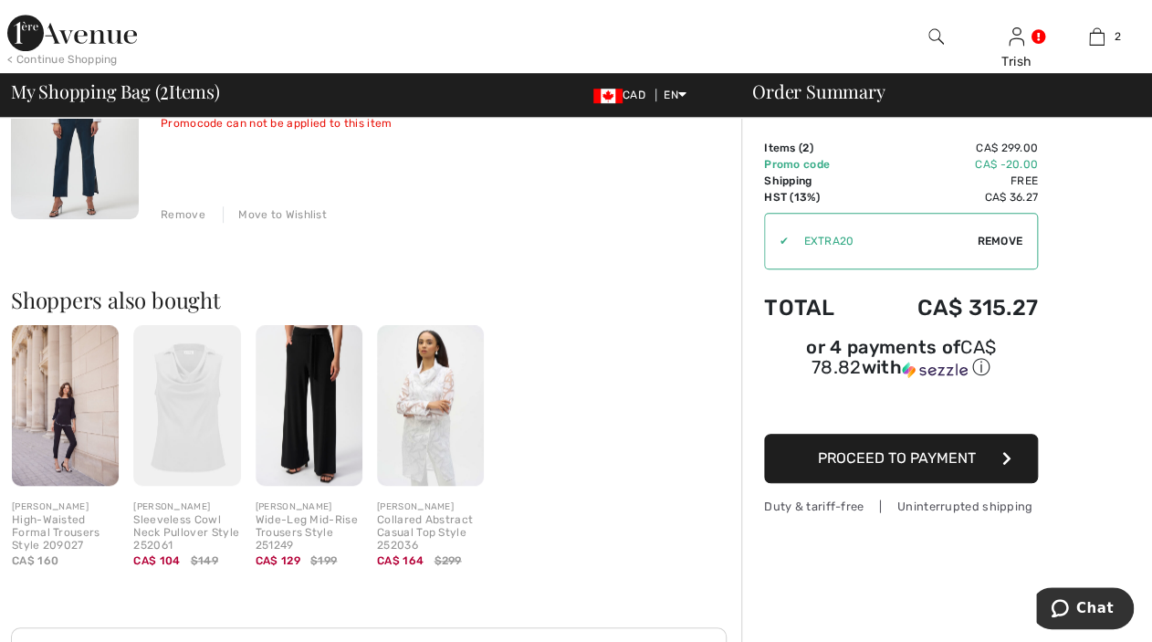
click at [299, 520] on div "Wide-Leg Mid-Rise Trousers Style 251249" at bounding box center [309, 532] width 107 height 37
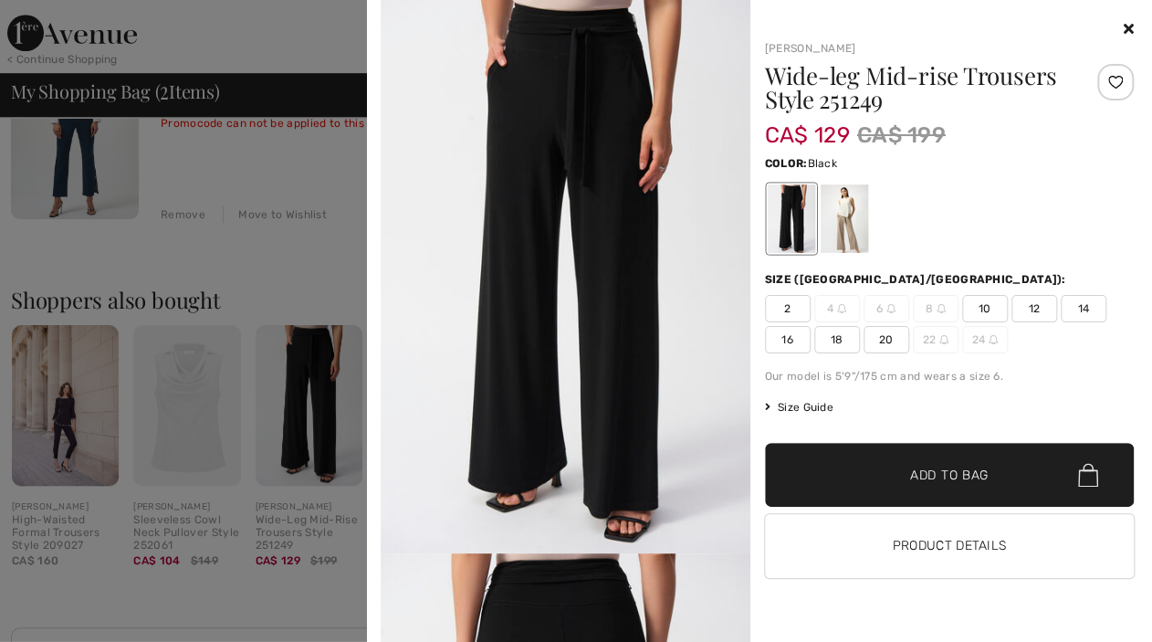
click at [1079, 310] on span "14" at bounding box center [1084, 308] width 46 height 27
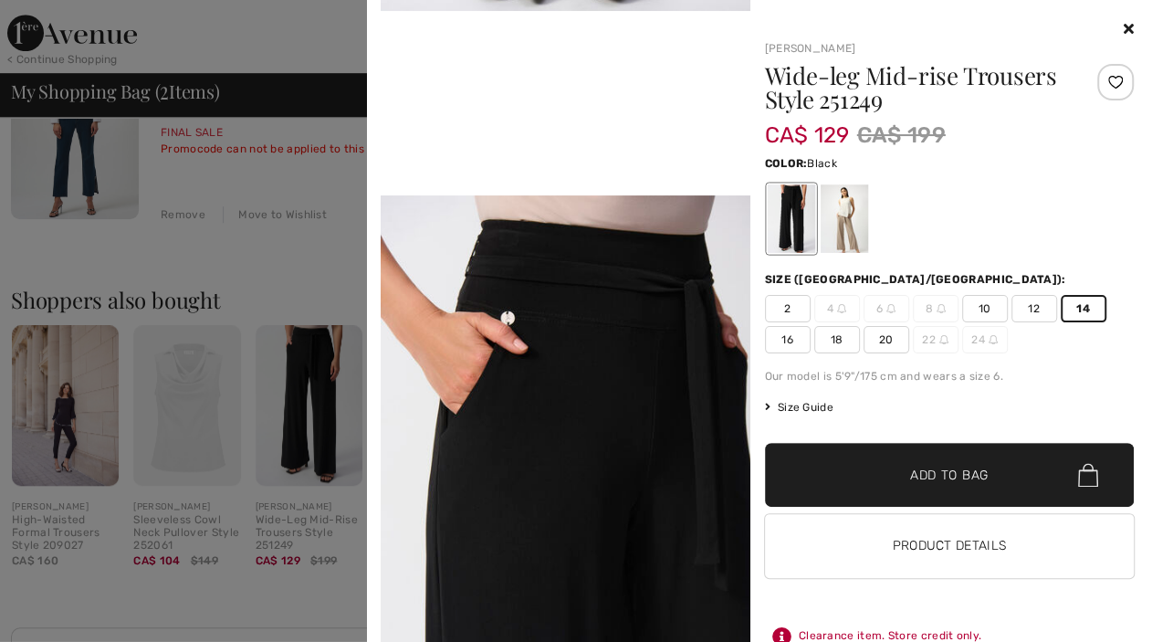
scroll to position [0, 0]
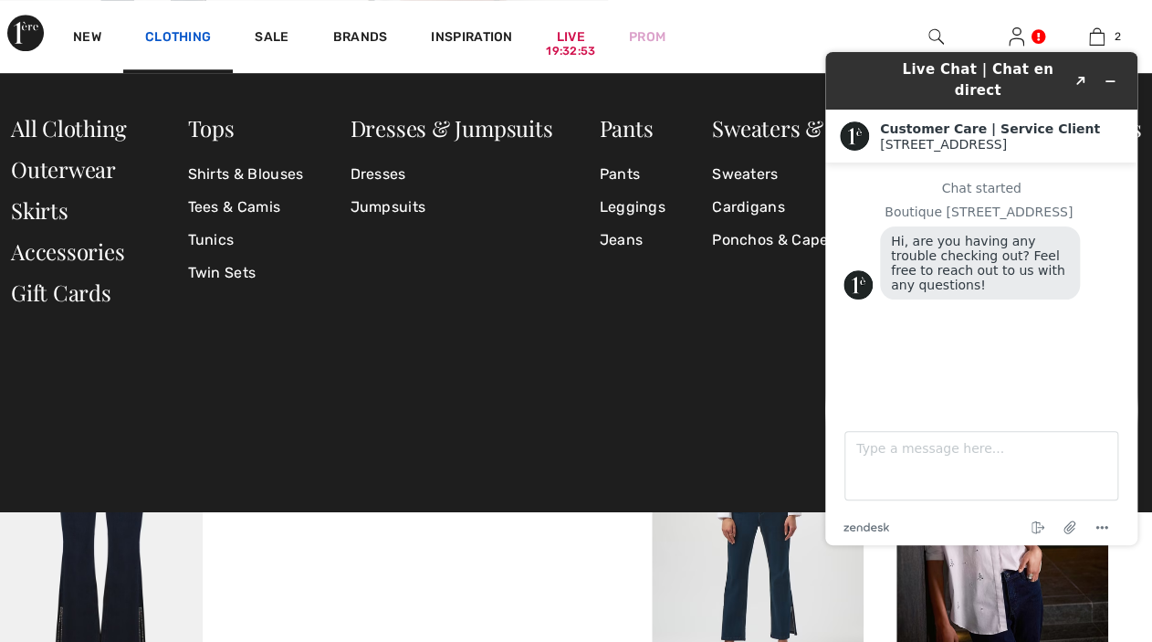
click at [185, 40] on link "Clothing" at bounding box center [178, 38] width 66 height 19
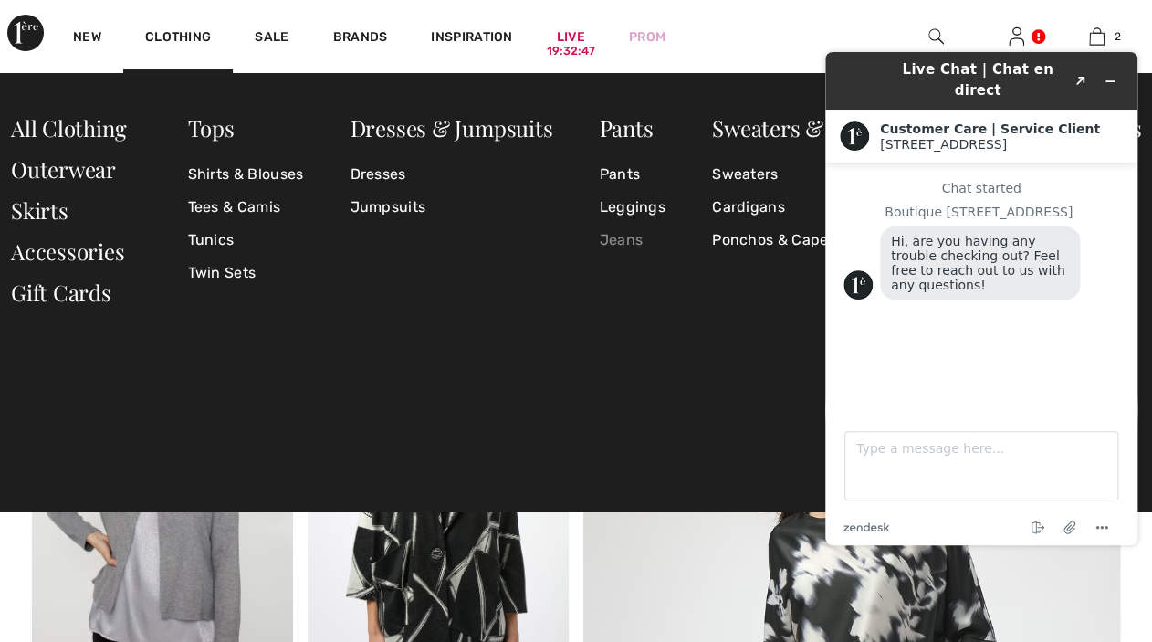
click at [627, 240] on link "Jeans" at bounding box center [632, 240] width 66 height 33
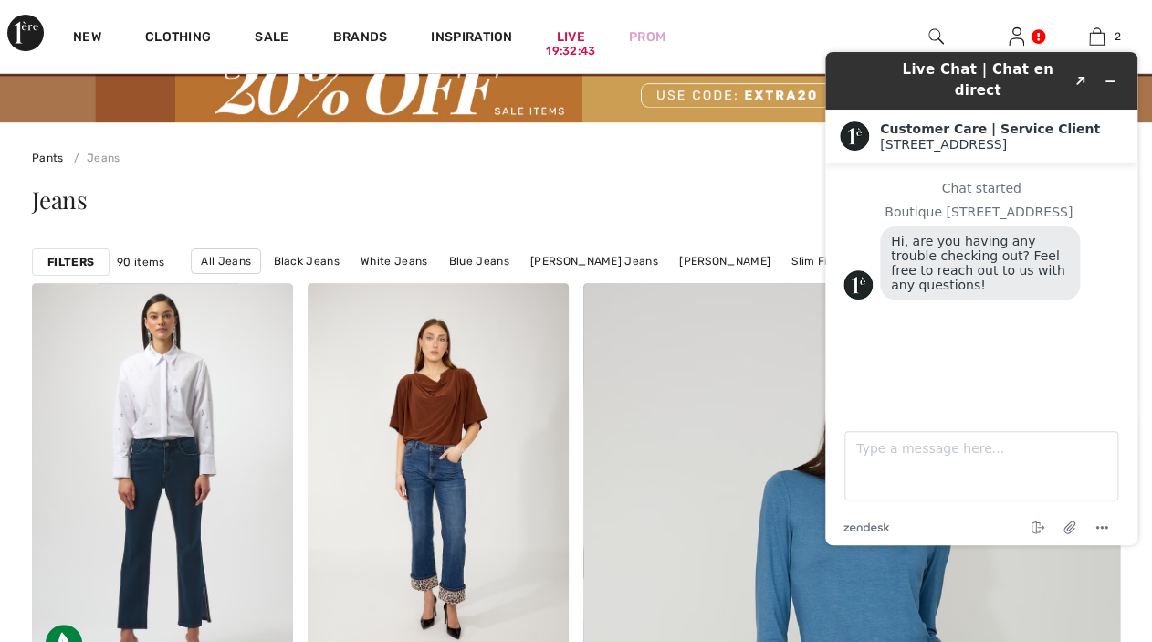
scroll to position [91, 0]
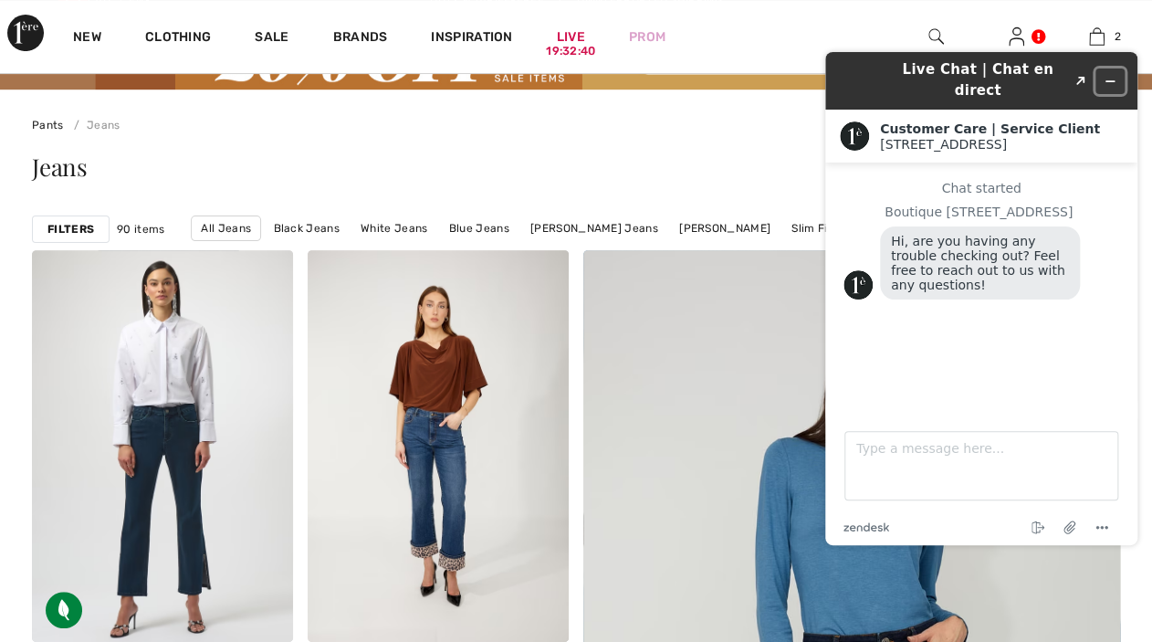
click at [1108, 75] on icon "Minimize widget" at bounding box center [1110, 81] width 13 height 13
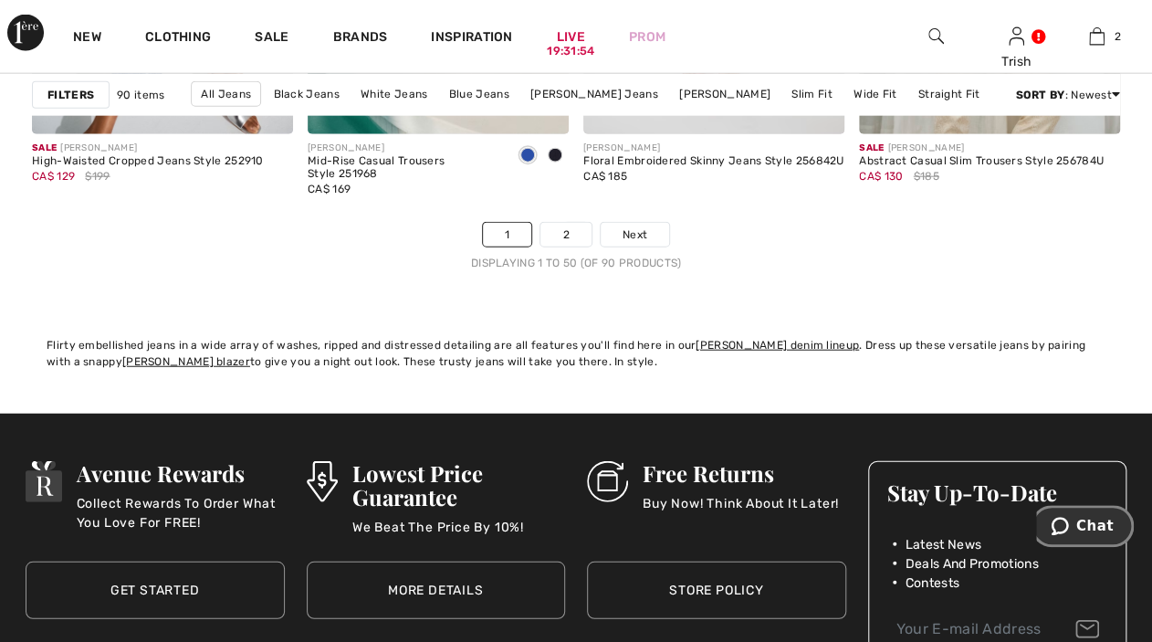
scroll to position [7670, 0]
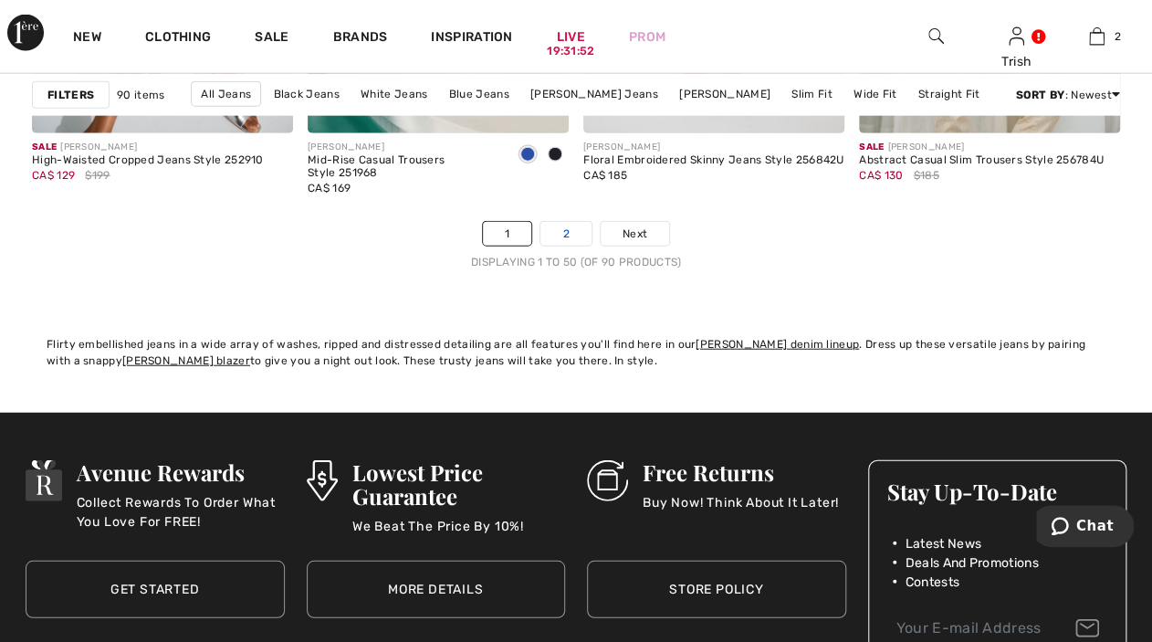
click at [553, 246] on link "2" at bounding box center [566, 234] width 50 height 24
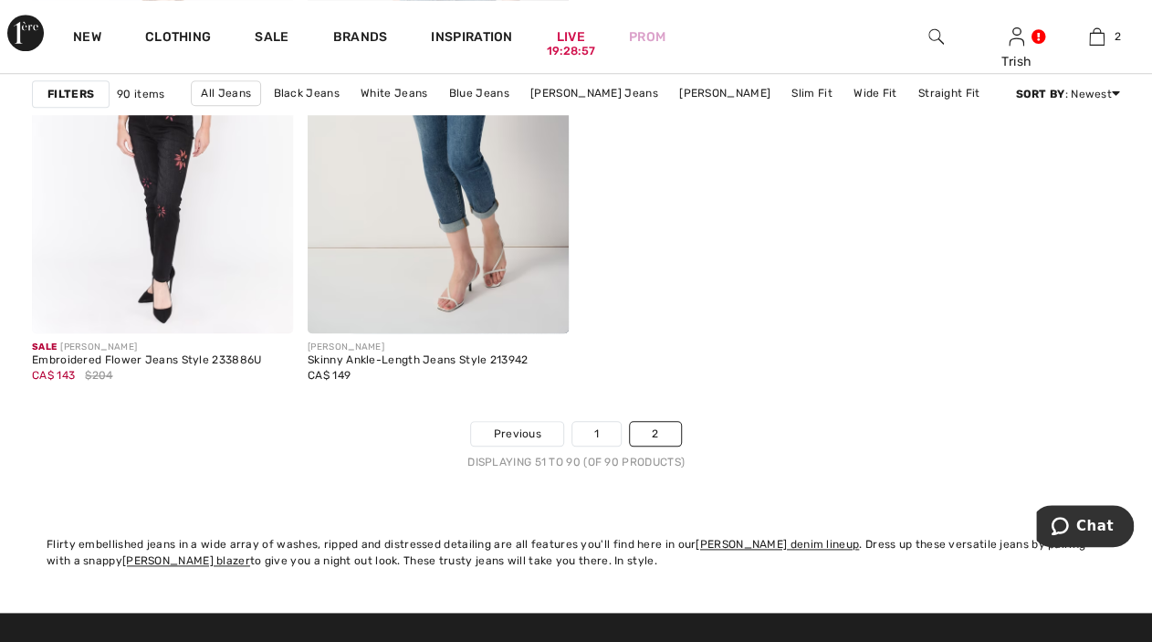
scroll to position [6483, 0]
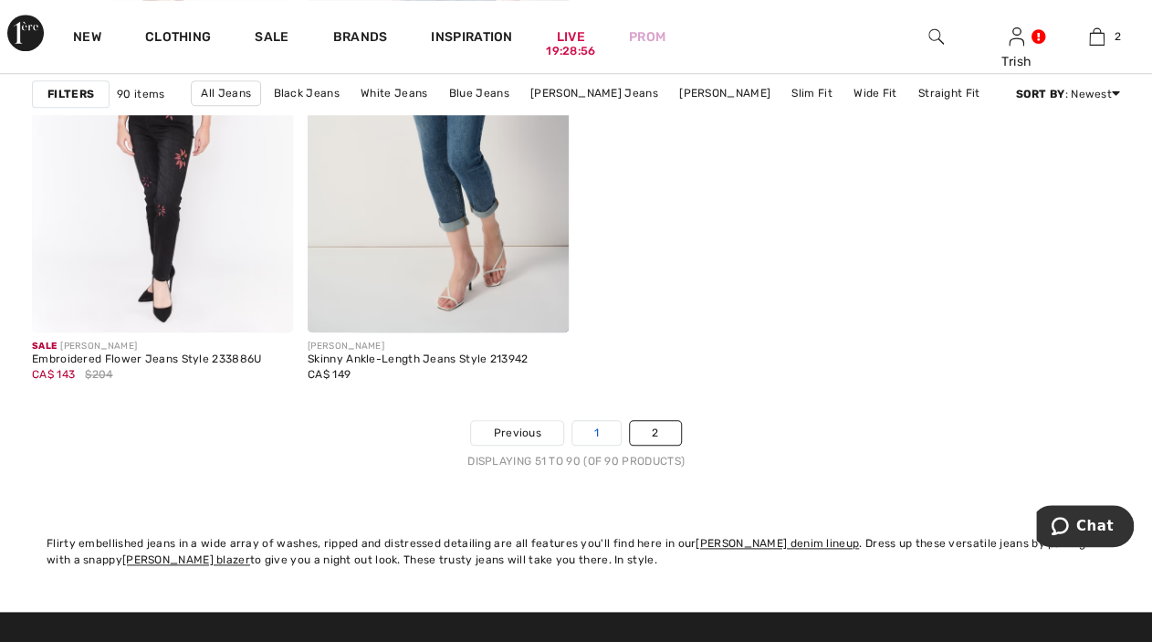
click at [589, 424] on link "1" at bounding box center [597, 433] width 48 height 24
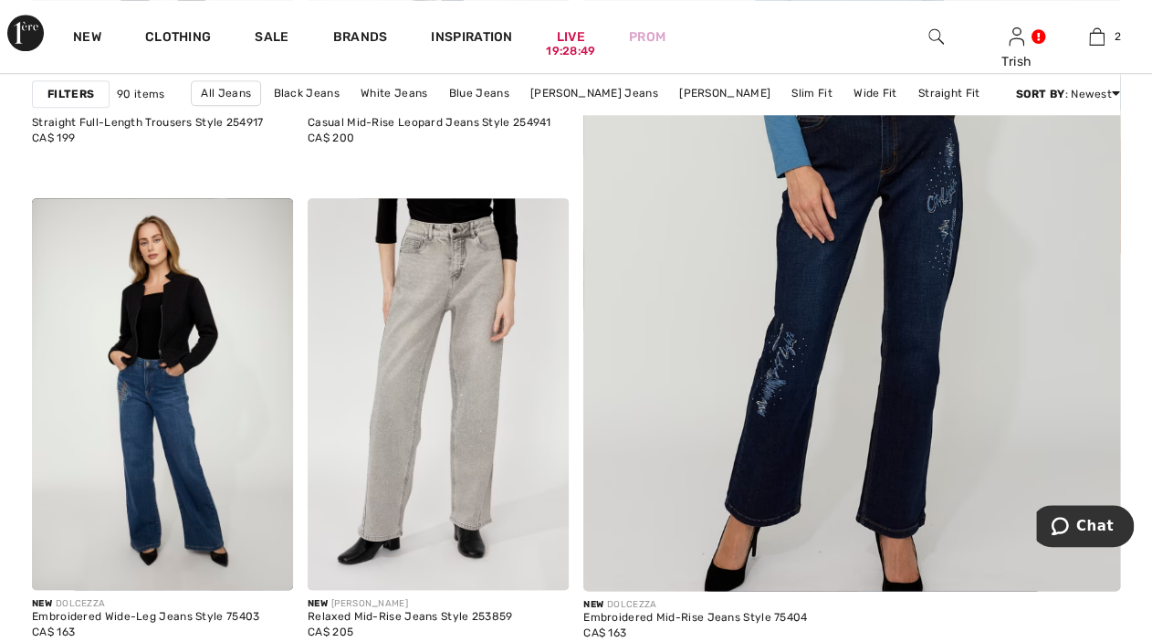
scroll to position [639, 0]
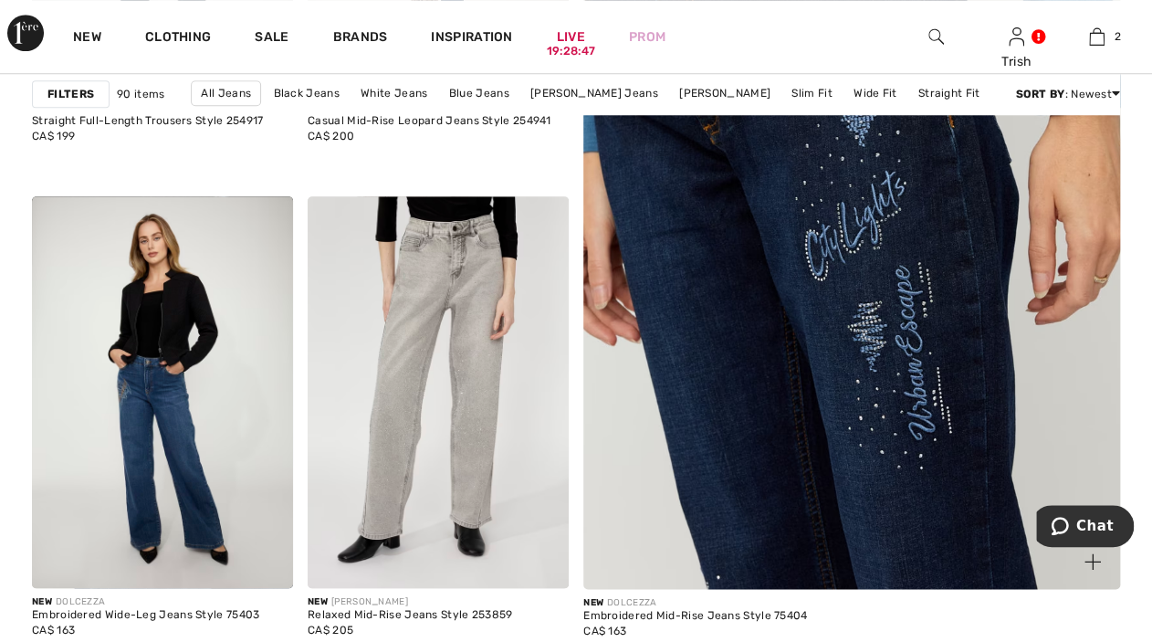
click at [957, 367] on img at bounding box center [852, 185] width 645 height 966
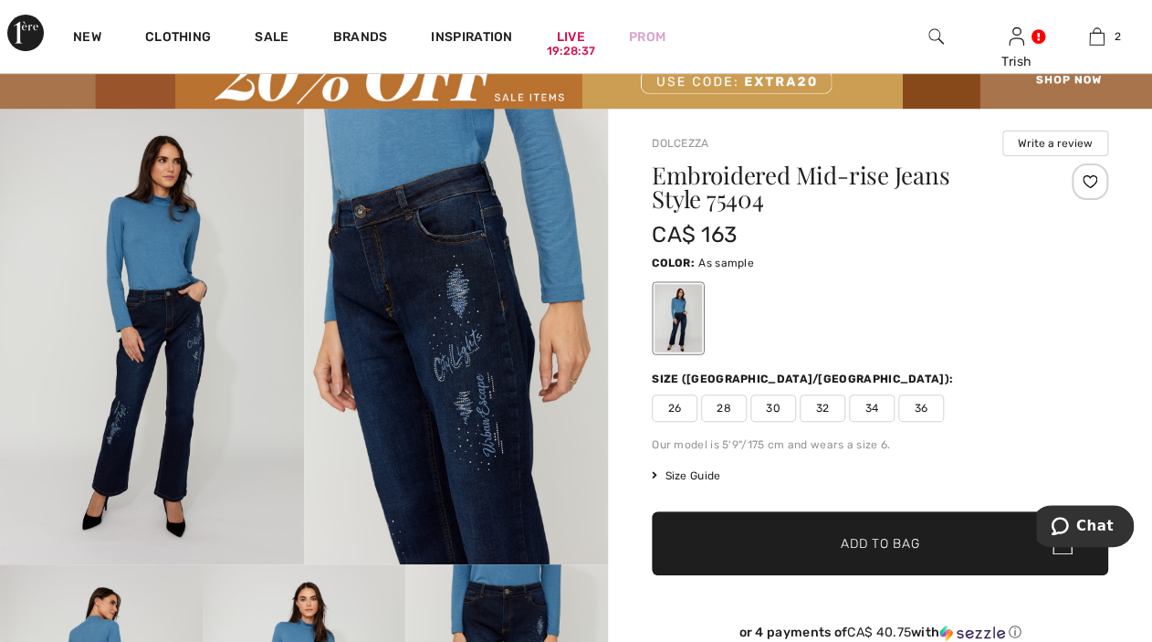
scroll to position [274, 0]
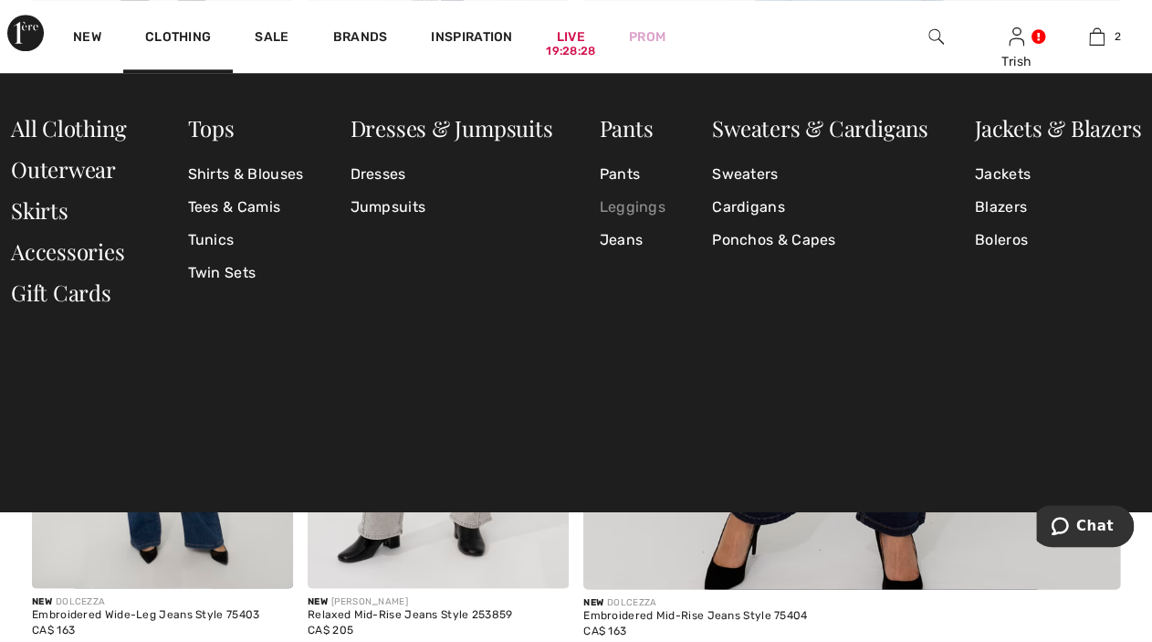
click at [629, 206] on link "Leggings" at bounding box center [632, 207] width 66 height 33
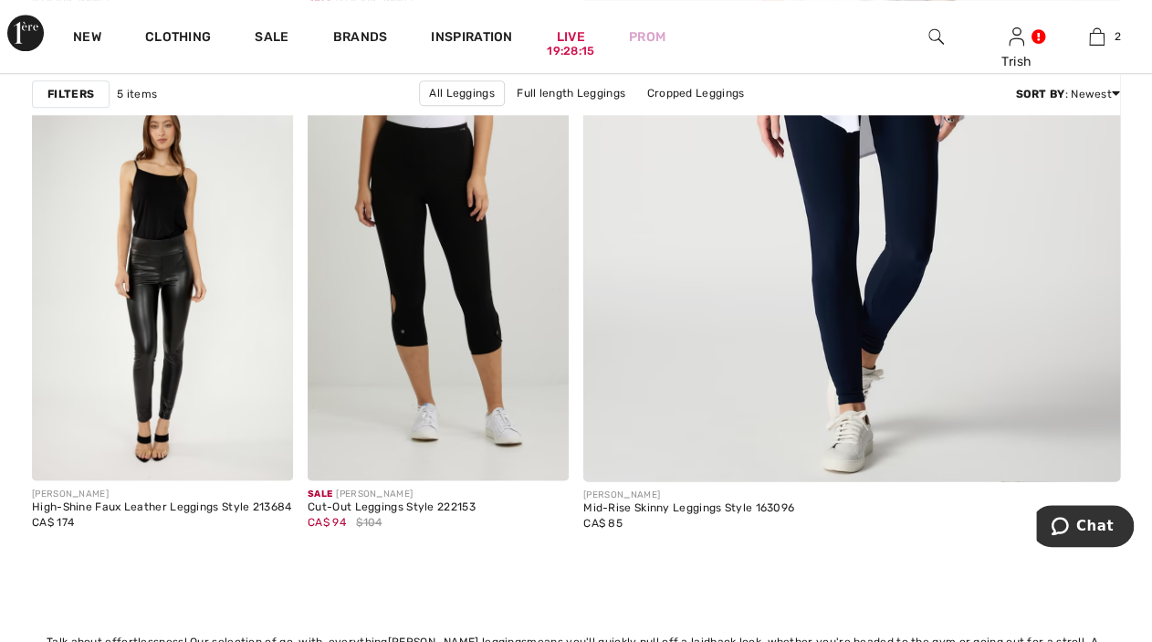
scroll to position [639, 0]
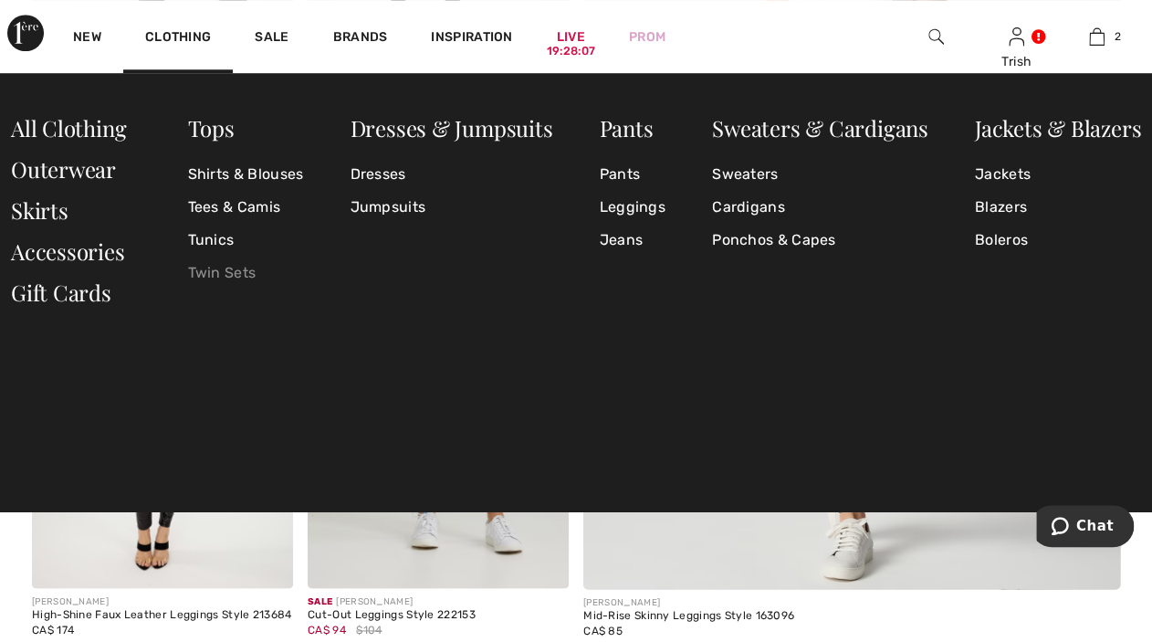
click at [214, 270] on link "Twin Sets" at bounding box center [246, 273] width 116 height 33
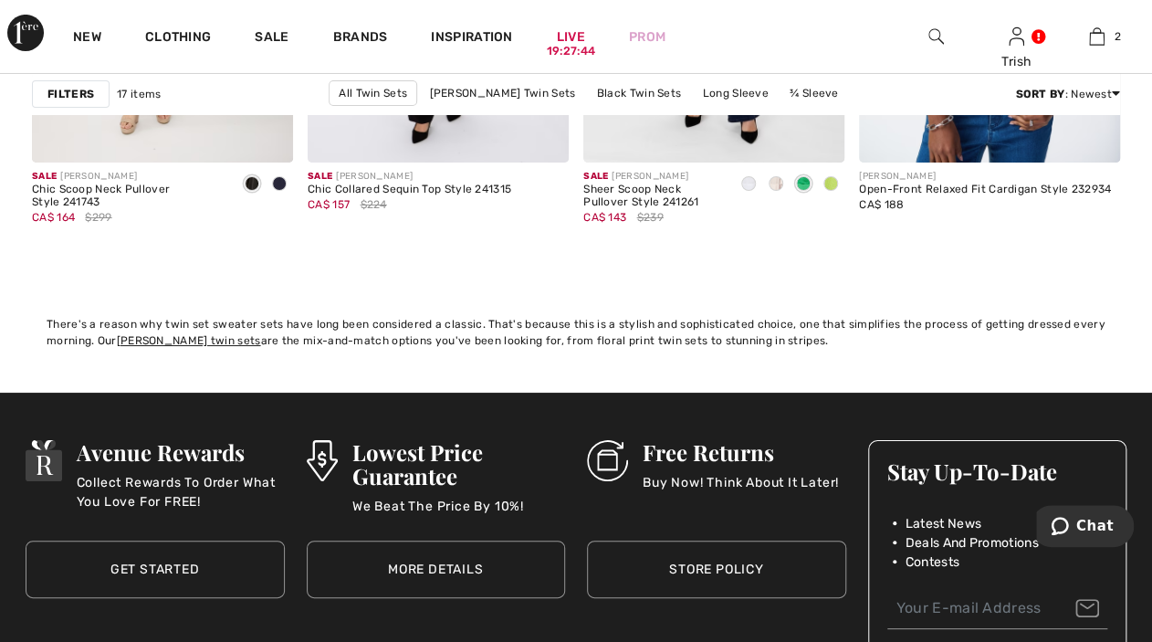
scroll to position [2739, 0]
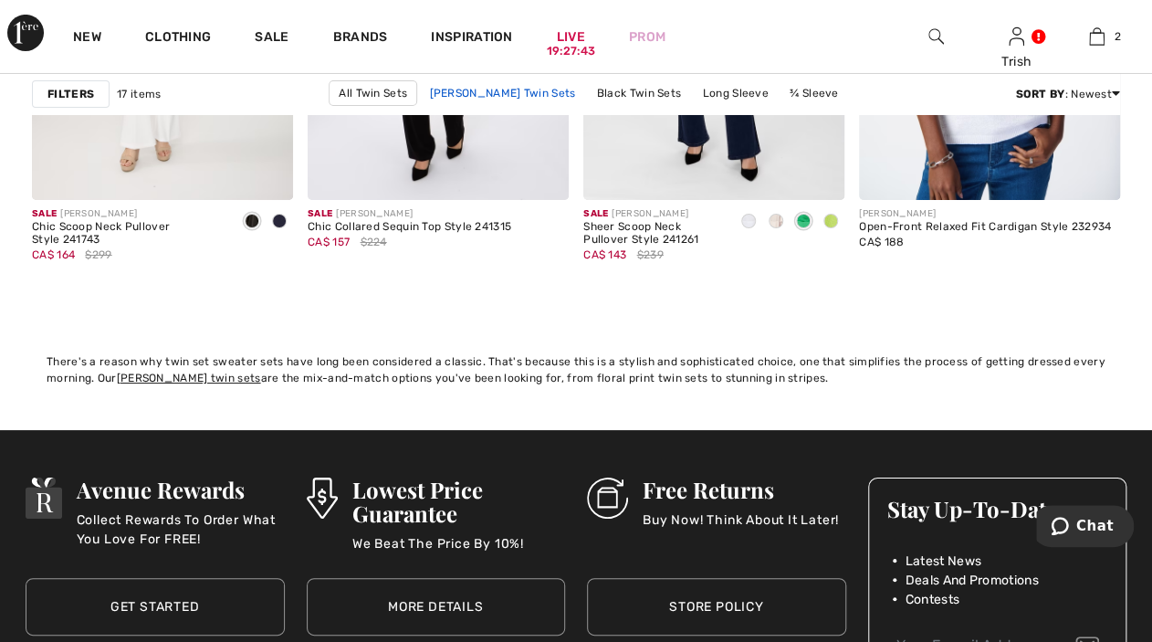
click at [471, 91] on link "[PERSON_NAME] Twin Sets" at bounding box center [502, 93] width 164 height 24
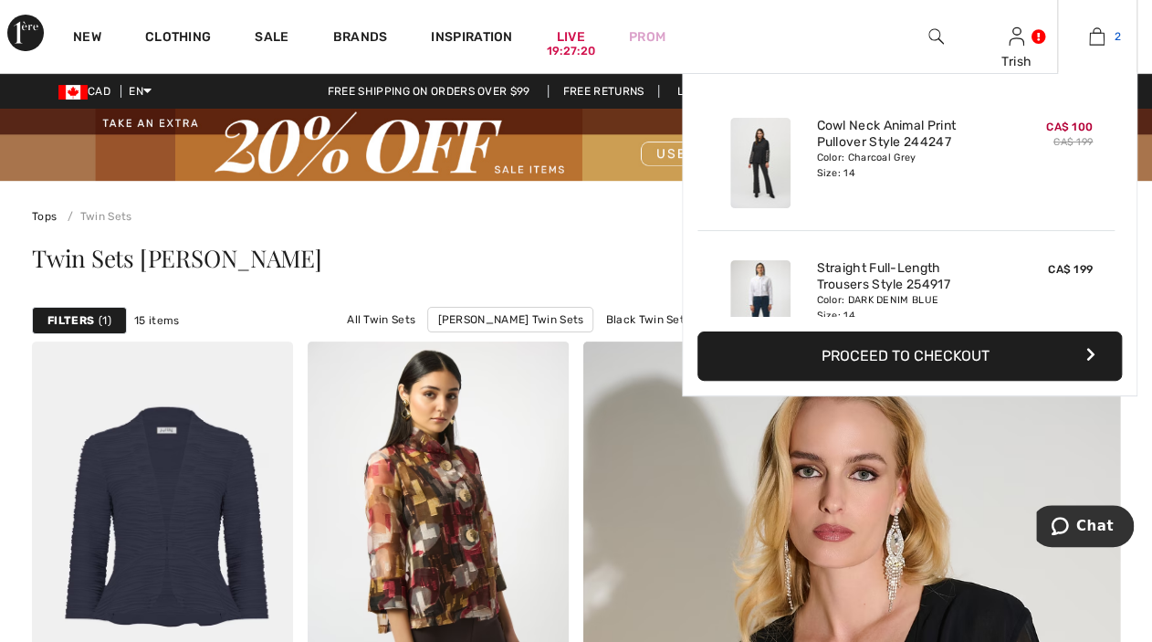
click at [1092, 39] on img at bounding box center [1097, 37] width 16 height 22
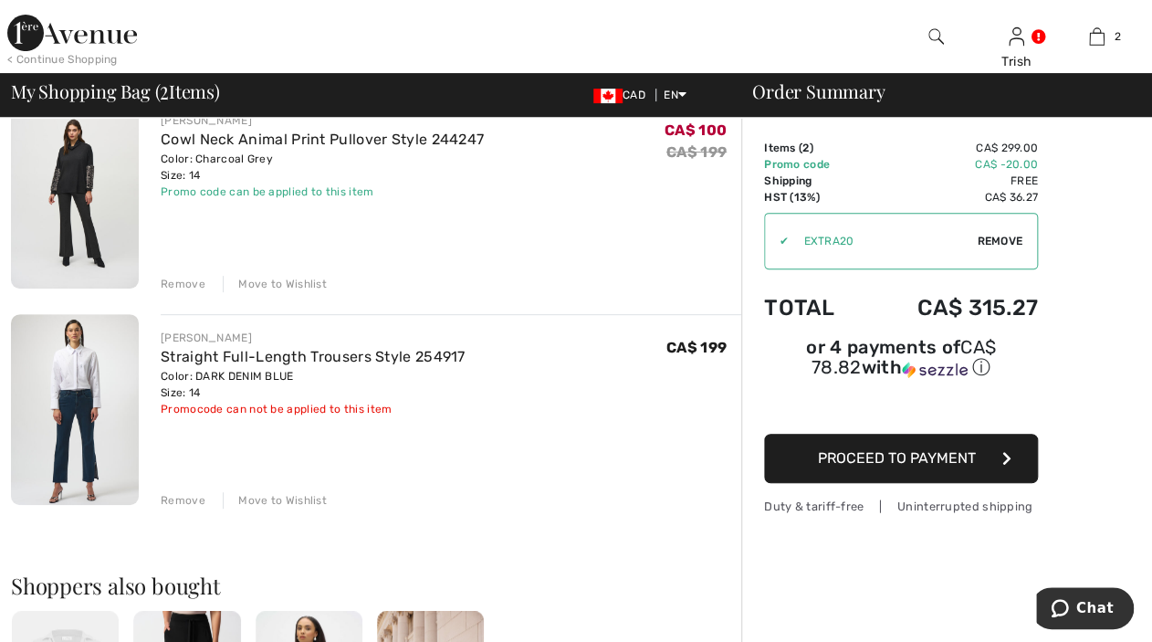
scroll to position [183, 0]
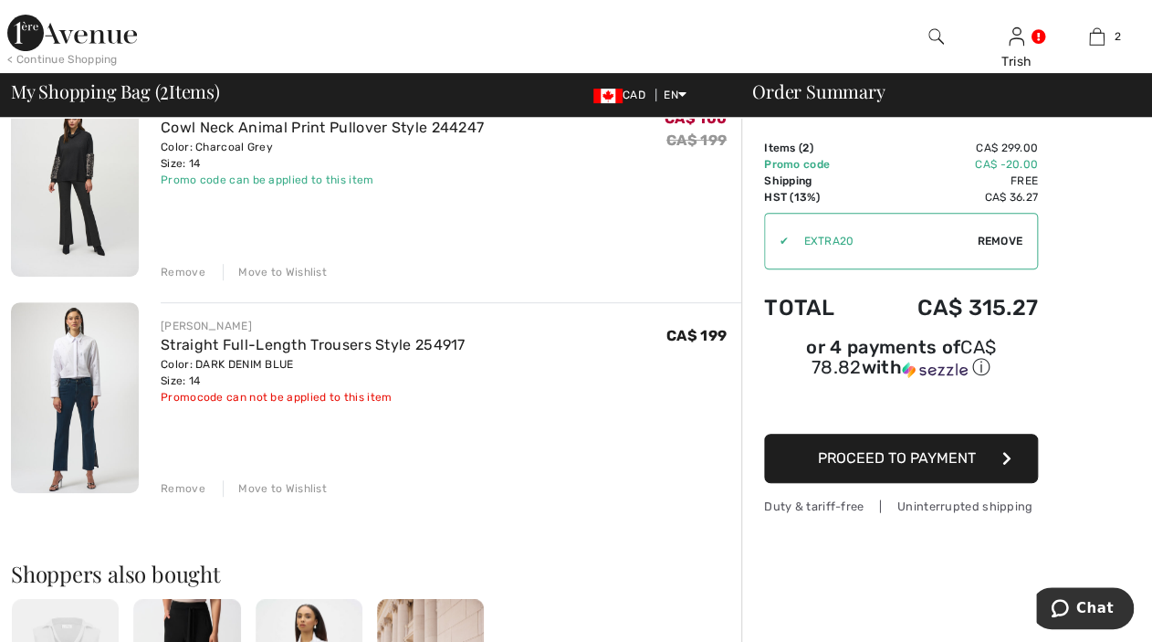
click at [288, 488] on div "Move to Wishlist" at bounding box center [275, 488] width 104 height 16
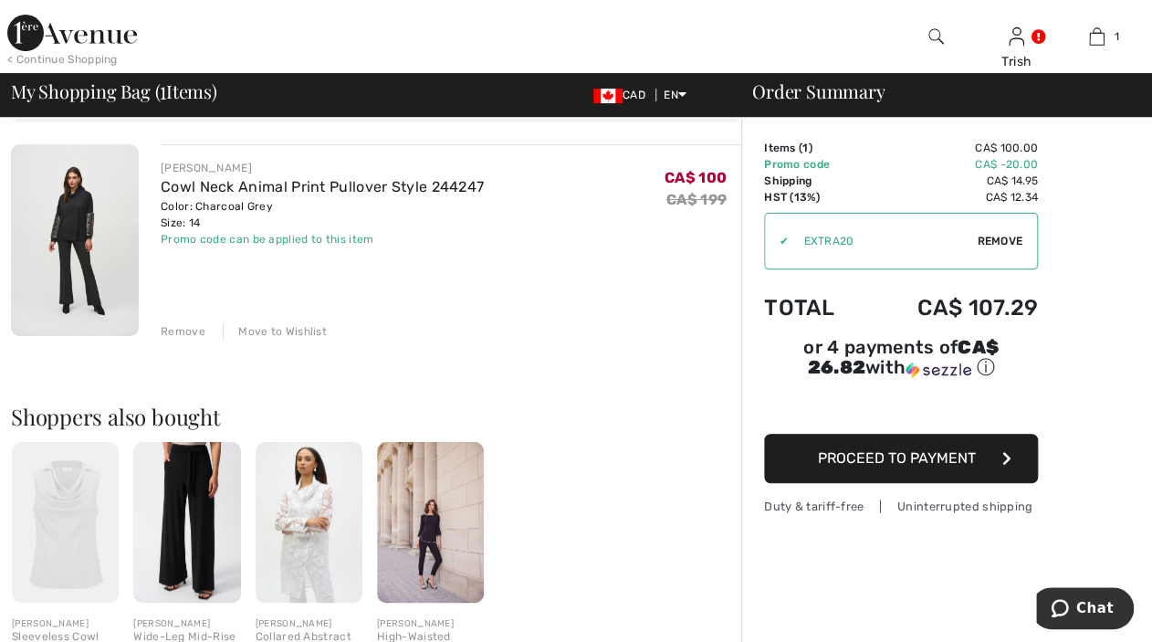
scroll to position [0, 0]
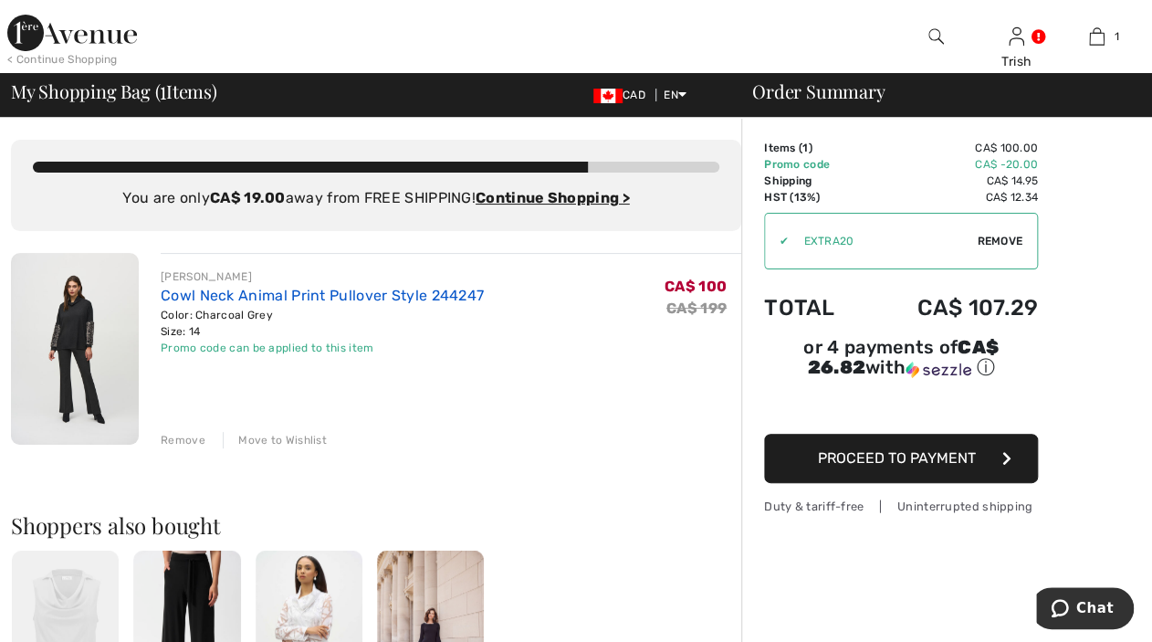
click at [199, 297] on link "Cowl Neck Animal Print Pullover Style 244247" at bounding box center [322, 295] width 323 height 17
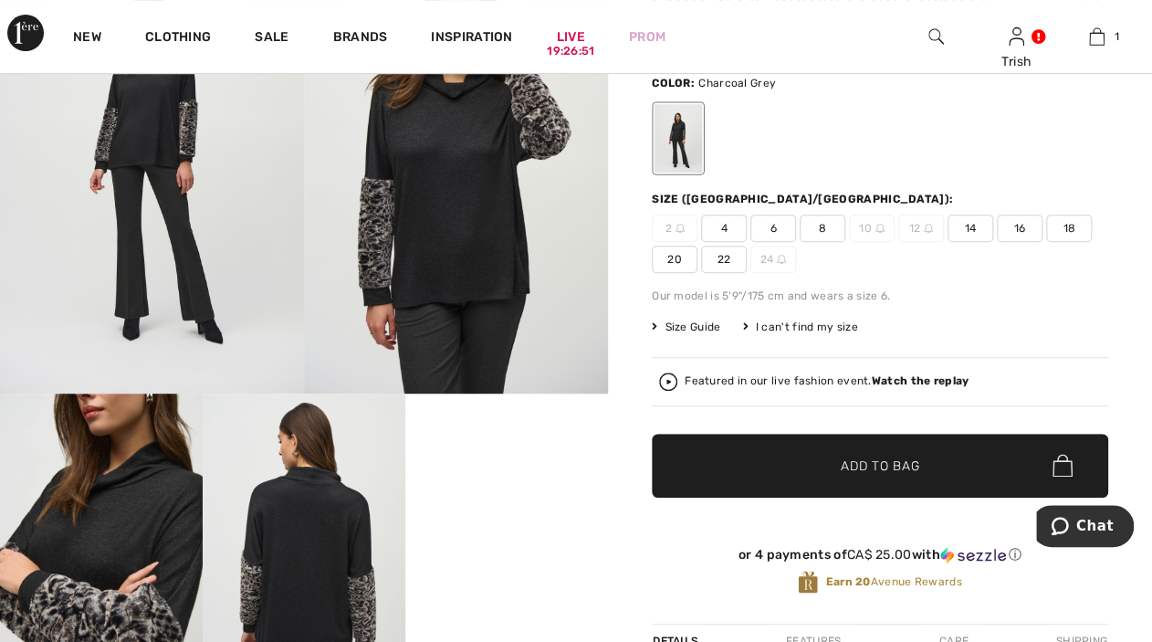
scroll to position [457, 0]
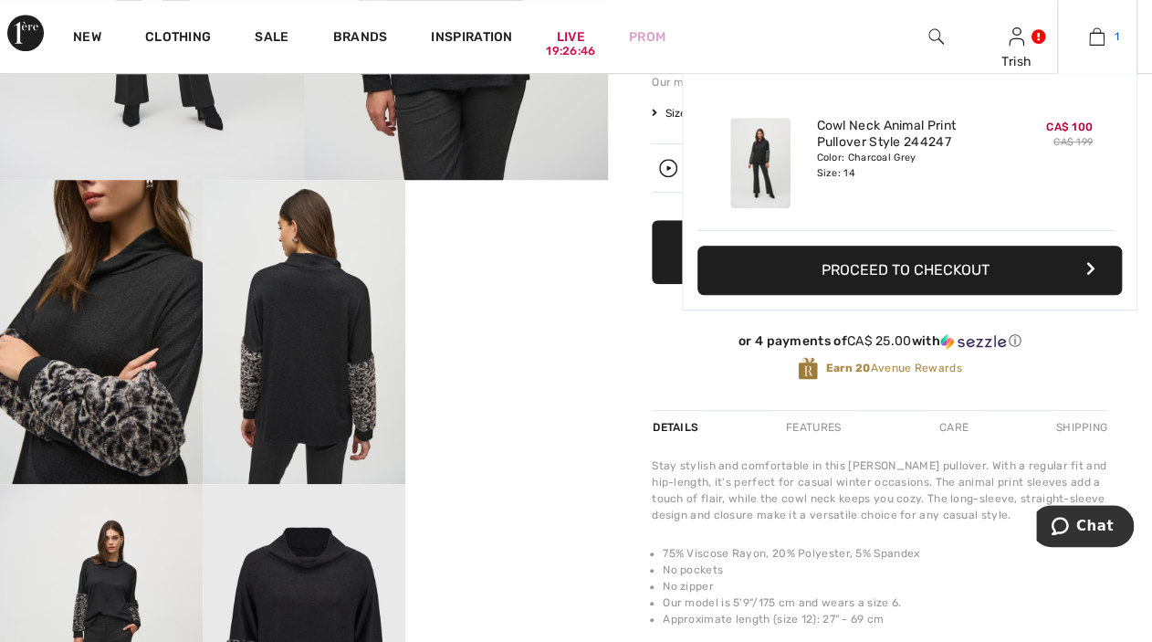
click at [1099, 29] on img at bounding box center [1097, 37] width 16 height 22
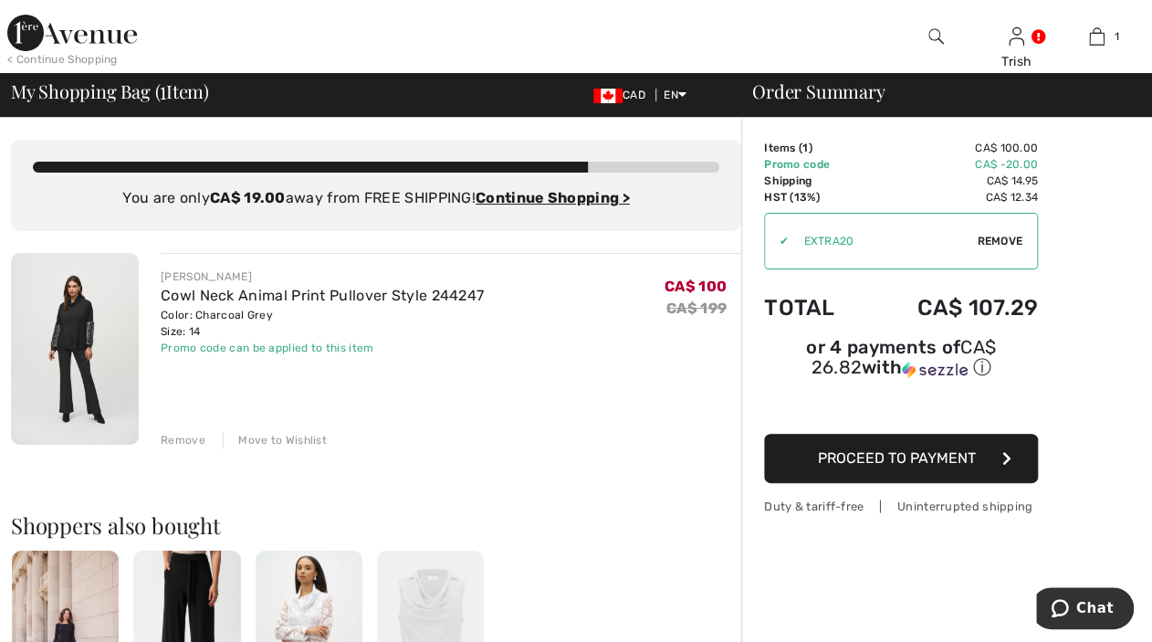
click at [288, 436] on div "Move to Wishlist" at bounding box center [275, 440] width 104 height 16
